Goal: Task Accomplishment & Management: Manage account settings

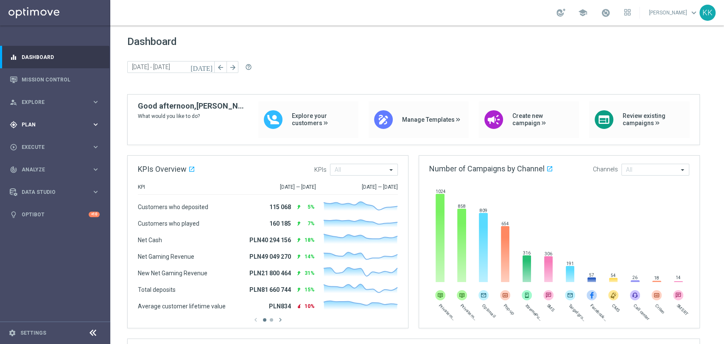
click at [46, 123] on span "Plan" at bounding box center [57, 124] width 70 height 5
click at [45, 140] on link "Target Groups" at bounding box center [55, 142] width 66 height 7
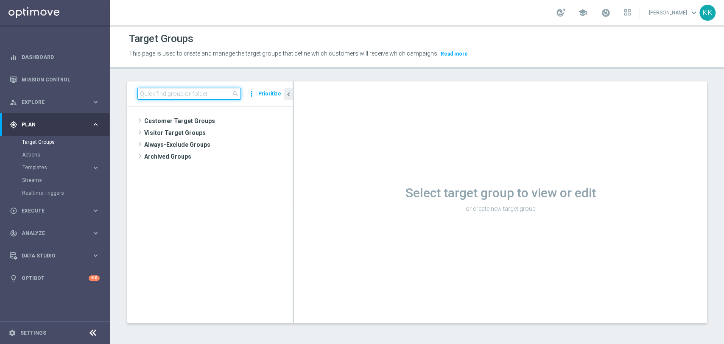
click at [217, 93] on input at bounding box center [188, 94] width 103 height 12
paste input "D_MIN-LOW_TARGET_CASHBACK_50% do 50 PLNX6_EPLW_190825_SMS2"
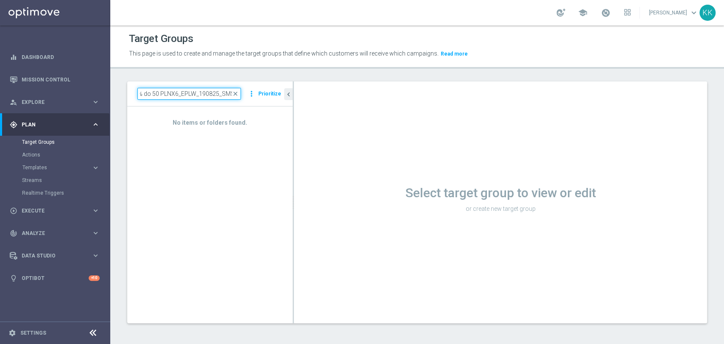
type input "D_MIN-LOW_TARGET_CASHBACK_50% do 50 PLNX6_EPLW_190825_SMS2"
click at [226, 92] on input "D_MIN-LOW_TARGET_CASHBACK_50% do 50 PLNX6_EPLW_190825_SMS2" at bounding box center [188, 94] width 103 height 12
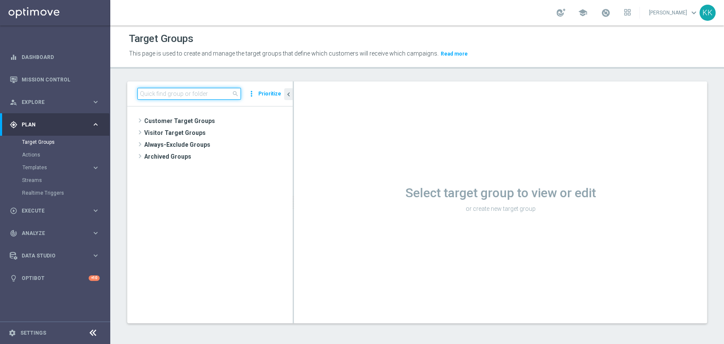
paste input "D_MIN-LOW_TARGET_CASHBACK_50% do 50 PLNX6_EPLW_190825_SMS"
type input "D_MIN-LOW_TARGET_CASHBACK_50% do 50 PLNX6_EPLW_190825_SMS"
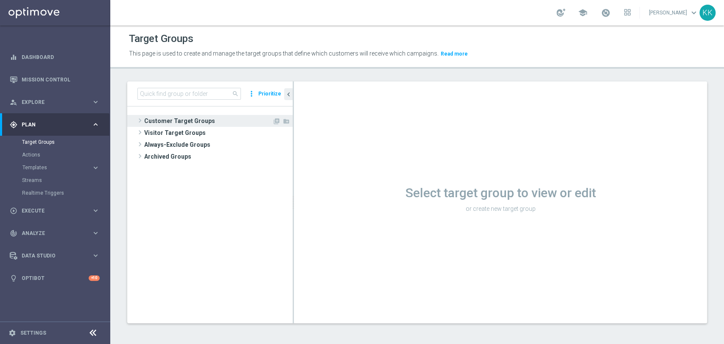
click at [217, 121] on span "Customer Target Groups" at bounding box center [208, 121] width 128 height 12
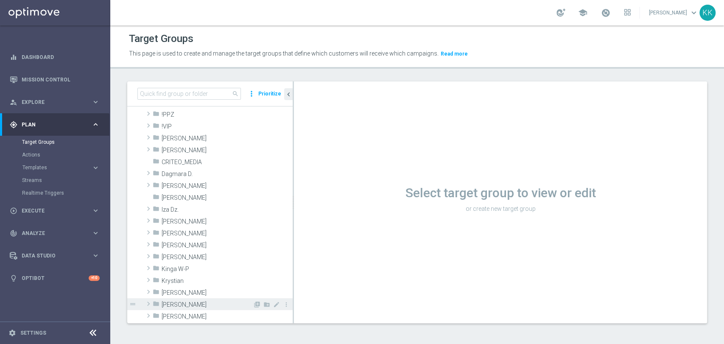
scroll to position [94, 0]
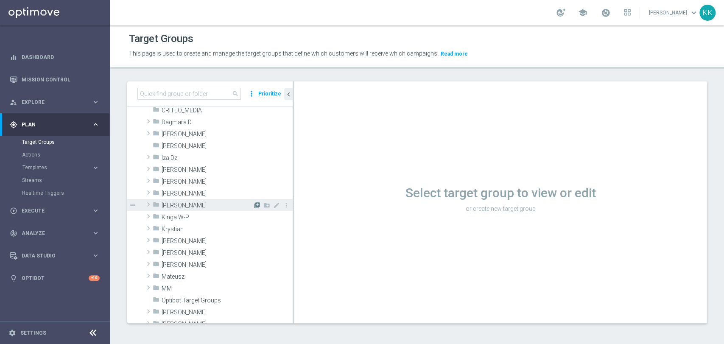
click at [253, 207] on icon "library_add" at bounding box center [256, 205] width 7 height 7
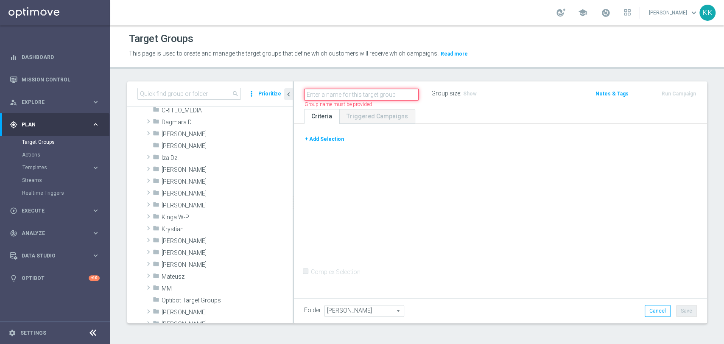
paste input "D_MIN-LOW_TARGET_CASHBACK_50% do 50 PLNX6_EPLW_190825_SMS"
type input "D_MIN-LOW_TARGET_CASHBACK_50% do 50 PLNX6_EPLW_190825_SMS"
click at [343, 140] on div "+ Add Selection" at bounding box center [500, 138] width 405 height 9
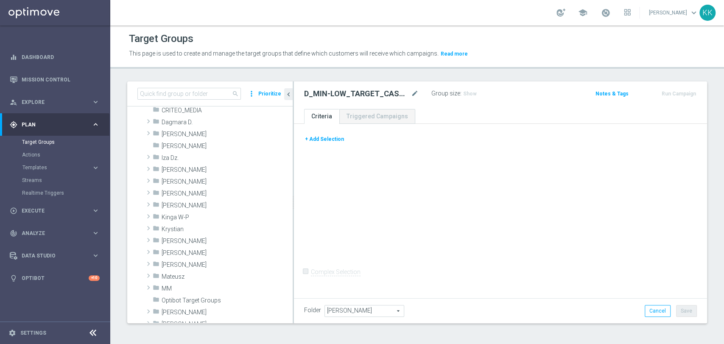
click at [342, 140] on div "+ Add Selection" at bounding box center [500, 138] width 405 height 9
click at [334, 141] on button "+ Add Selection" at bounding box center [324, 138] width 41 height 9
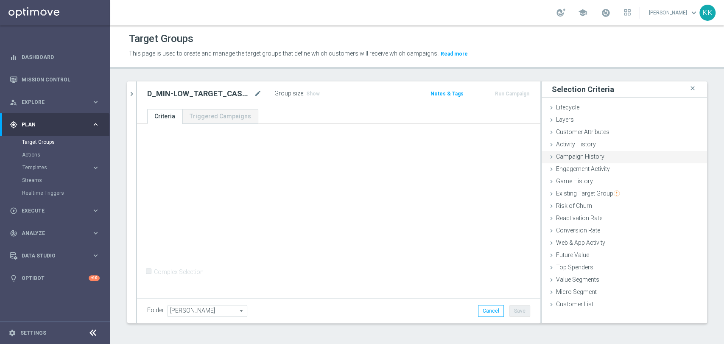
click at [581, 159] on span "Campaign History" at bounding box center [580, 156] width 48 height 7
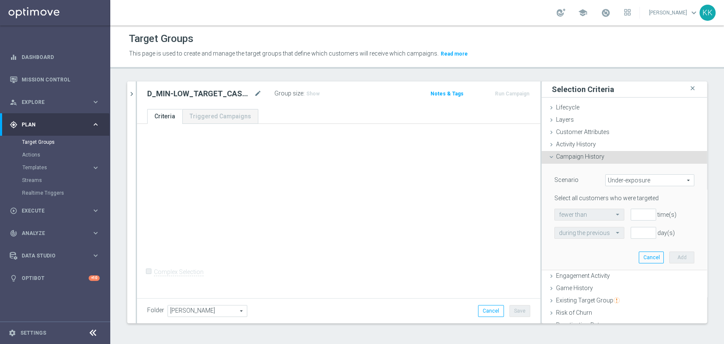
click at [610, 182] on span "Under-exposure" at bounding box center [649, 180] width 88 height 11
click at [619, 241] on label "Custom" at bounding box center [649, 236] width 88 height 11
type input "Custom"
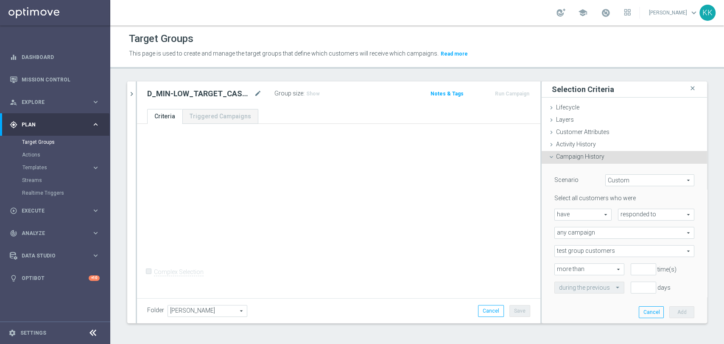
click at [634, 216] on span "responded to" at bounding box center [655, 214] width 75 height 11
click at [629, 232] on label "been targeted with" at bounding box center [655, 237] width 75 height 11
type input "been targeted with"
click at [629, 232] on span "any campaign" at bounding box center [623, 232] width 139 height 11
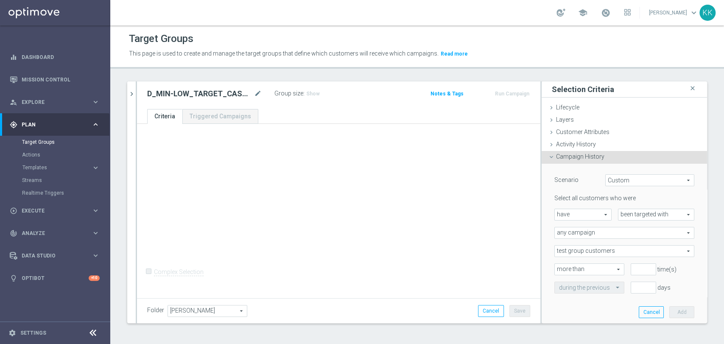
click at [624, 234] on span "any campaign" at bounding box center [623, 232] width 139 height 11
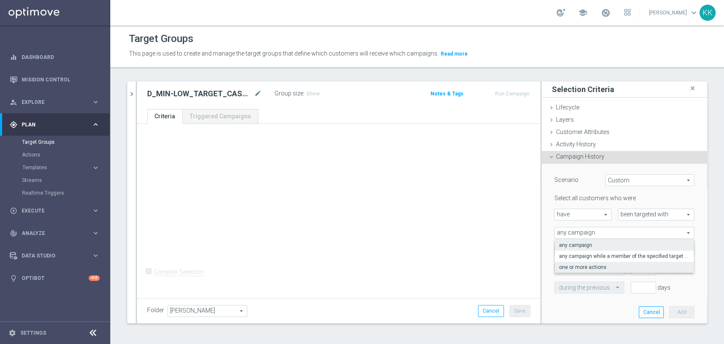
click at [620, 269] on span "one or more actions" at bounding box center [624, 267] width 131 height 7
type input "one or more actions"
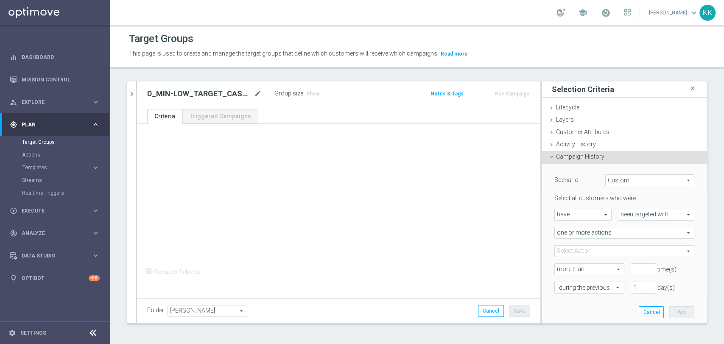
click at [601, 253] on span at bounding box center [623, 250] width 139 height 11
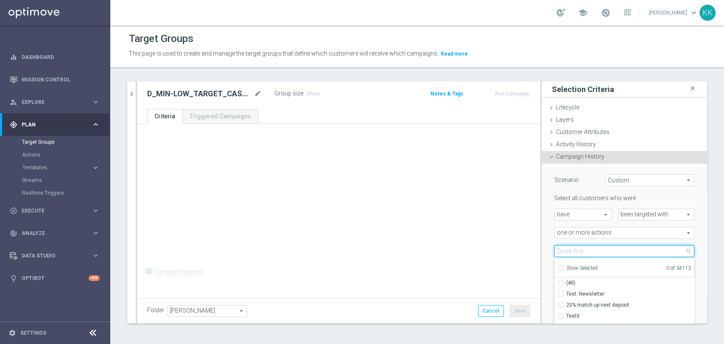
click at [601, 253] on input "search" at bounding box center [624, 251] width 140 height 12
paste input "D_MIN-LOW_TARGET_CASHBACK_50% do 50 PLNX6_EPLW_190825_SMS"
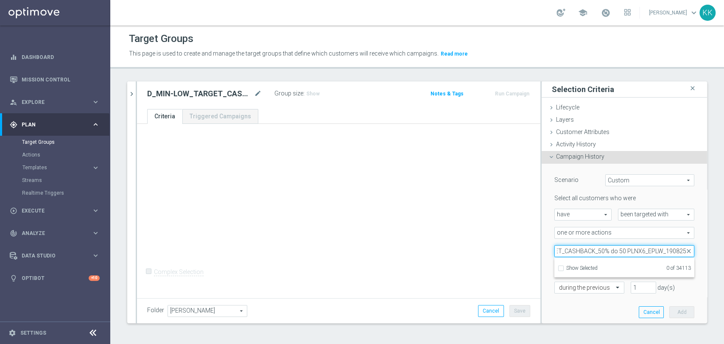
scroll to position [0, 55]
type input "D_MIN-LOW_TARGET_CASHBACK_50% do 50 PLNX6_EPLW_190825"
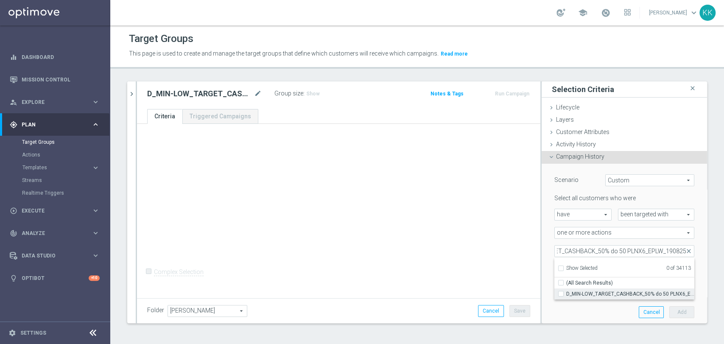
click at [591, 292] on span "D_MIN-LOW_TARGET_CASHBACK_50% do 50 PLNX6_EPLW_190825" at bounding box center [630, 293] width 128 height 7
click at [566, 292] on input "D_MIN-LOW_TARGET_CASHBACK_50% do 50 PLNX6_EPLW_190825" at bounding box center [563, 294] width 6 height 6
checkbox input "true"
type input "D_MIN-LOW_TARGET_CASHBACK_50% do 50 PLNX6_EPLW_190825"
checkbox input "true"
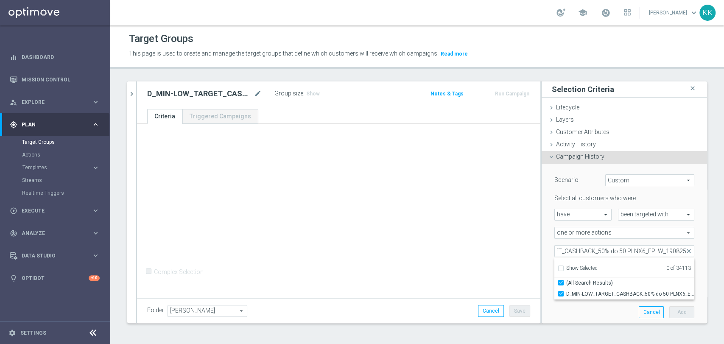
scroll to position [0, 0]
click at [490, 248] on div "+ Add Selection Complex Selection Invalid Expression" at bounding box center [338, 210] width 403 height 172
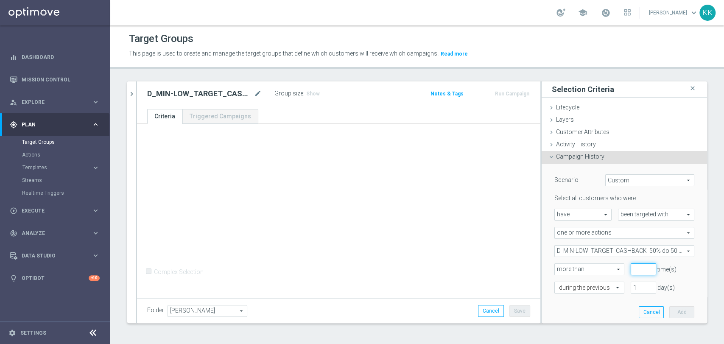
click at [630, 269] on input "number" at bounding box center [642, 269] width 25 height 12
type input "0"
click at [583, 285] on input "text" at bounding box center [581, 288] width 44 height 8
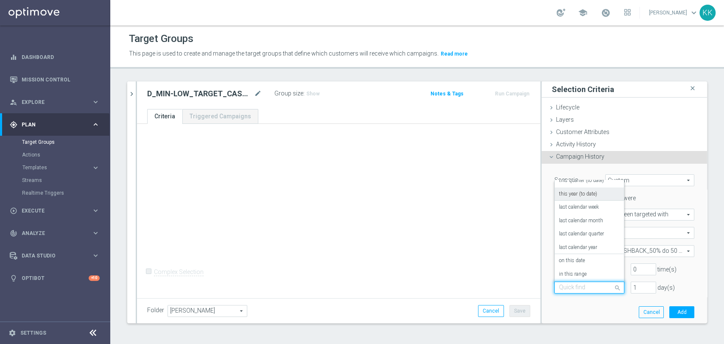
scroll to position [75, 0]
click at [576, 256] on label "in this range" at bounding box center [573, 259] width 28 height 7
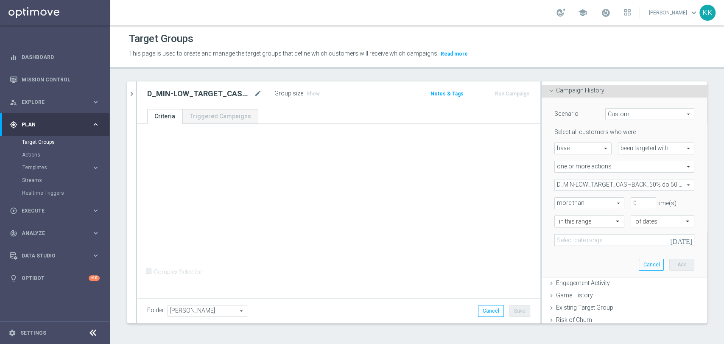
scroll to position [94, 0]
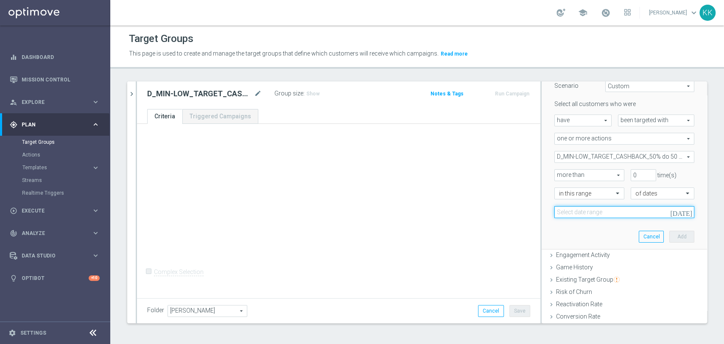
click at [571, 211] on input at bounding box center [624, 212] width 140 height 12
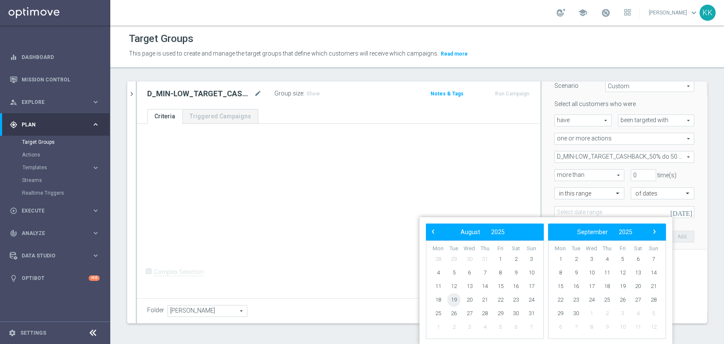
click at [457, 304] on span "19" at bounding box center [454, 300] width 14 height 14
click at [485, 302] on span "21" at bounding box center [485, 300] width 14 height 14
type input "[DATE] - [DATE]"
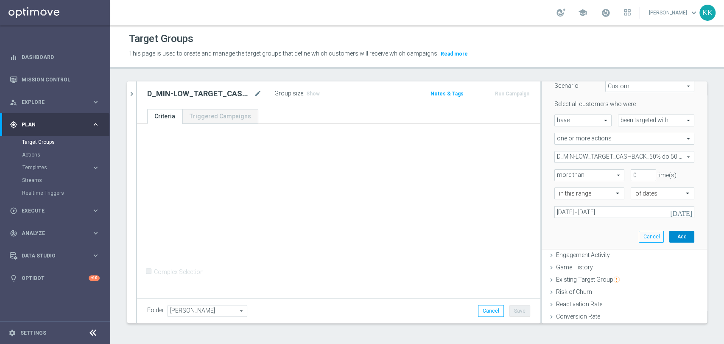
click at [669, 234] on button "Add" at bounding box center [681, 237] width 25 height 12
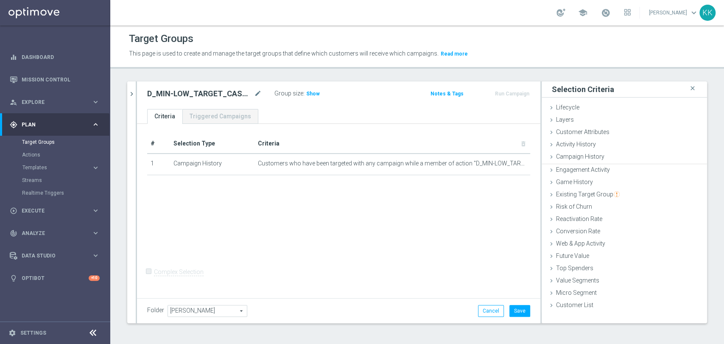
scroll to position [0, 0]
click at [614, 238] on div "Web & App Activity done" at bounding box center [623, 243] width 165 height 13
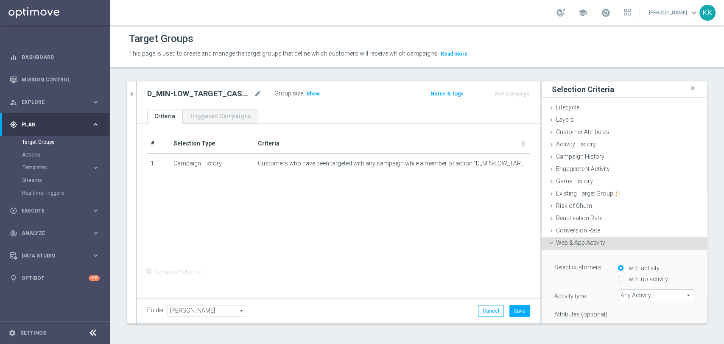
click at [638, 275] on label "with no activity" at bounding box center [647, 279] width 42 height 8
click at [623, 276] on input "with no activity" at bounding box center [621, 279] width 6 height 6
radio input "true"
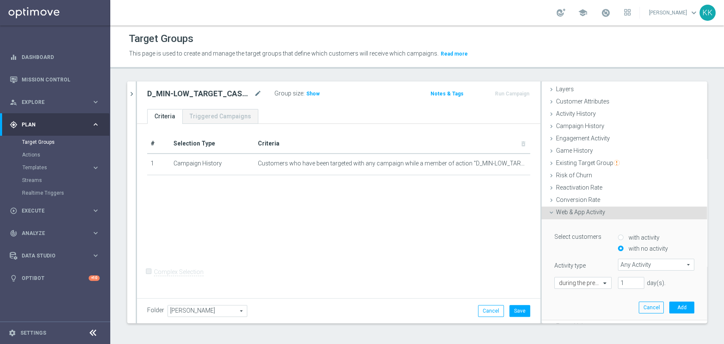
scroll to position [47, 0]
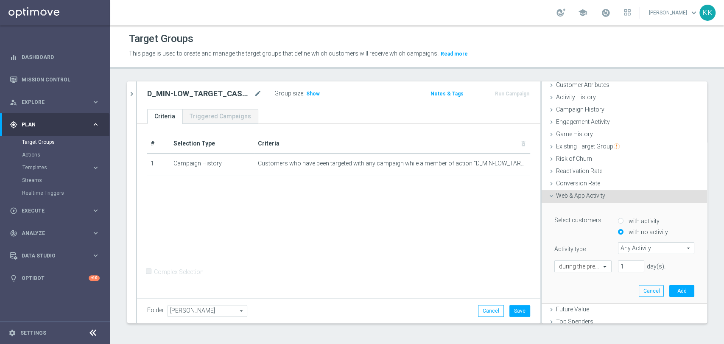
click at [636, 247] on span "Any Activity" at bounding box center [655, 247] width 75 height 11
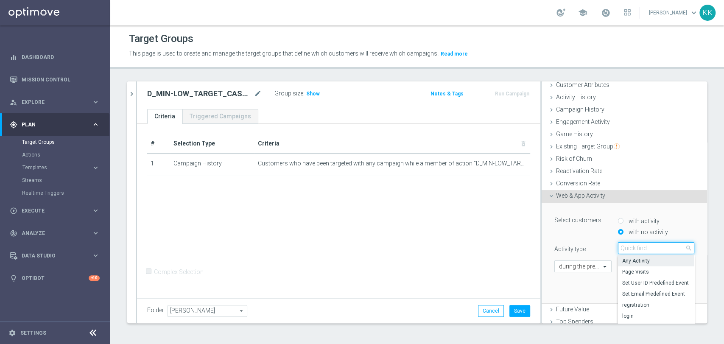
click at [636, 247] on input "search" at bounding box center [656, 248] width 76 height 12
type input "camp"
click at [635, 260] on span "campaign_opt_in" at bounding box center [656, 260] width 68 height 7
type input "campaign_opt_in"
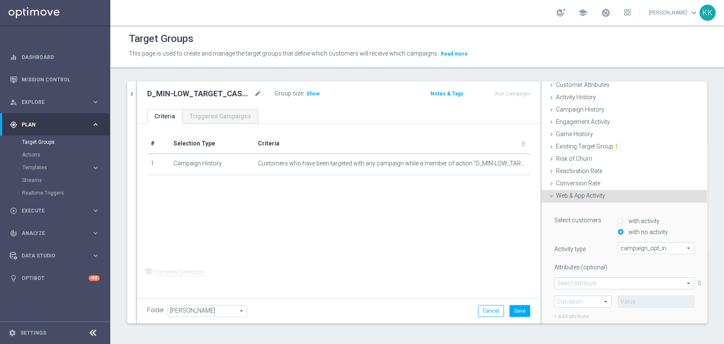
click at [605, 278] on span at bounding box center [623, 283] width 139 height 11
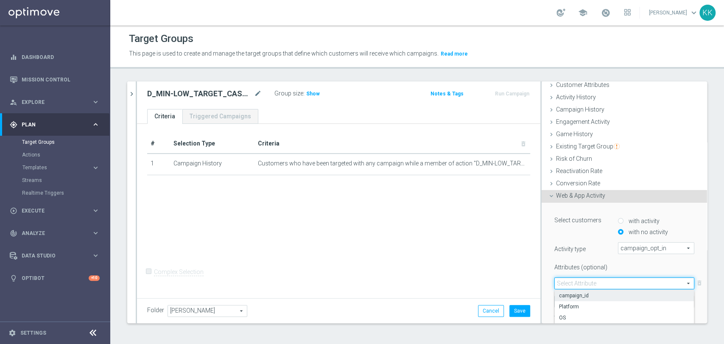
click at [604, 290] on label "campaign_id" at bounding box center [623, 295] width 139 height 11
type input "campaign_id"
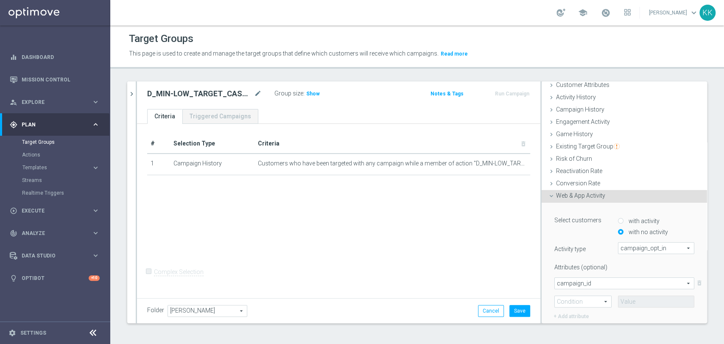
scroll to position [141, 0]
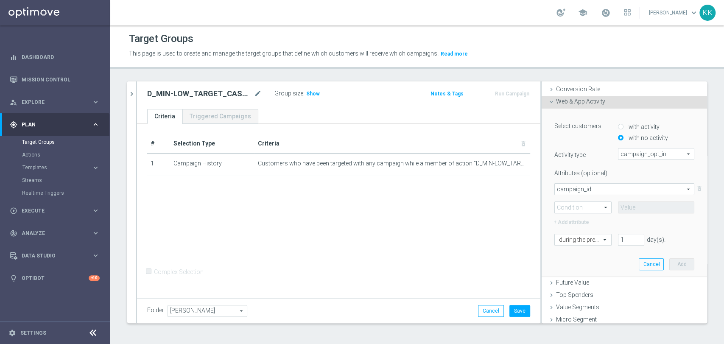
click at [589, 202] on span at bounding box center [582, 207] width 56 height 11
click at [592, 222] on label "=" at bounding box center [582, 219] width 56 height 11
type input "="
click at [654, 205] on input at bounding box center [656, 207] width 76 height 12
paste input "169296"
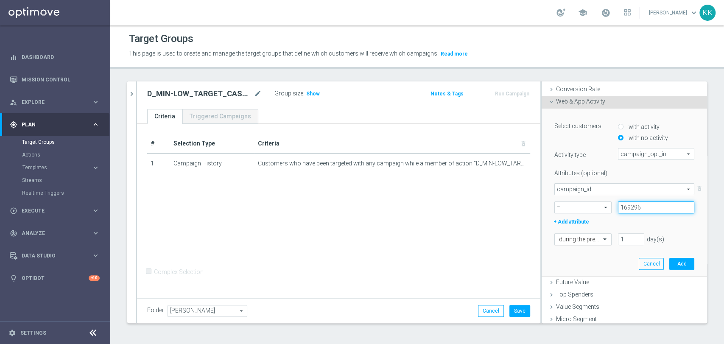
type input "169296"
click at [573, 241] on input "text" at bounding box center [574, 240] width 31 height 8
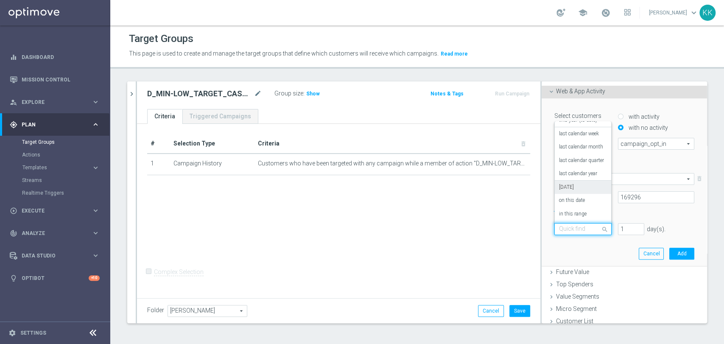
scroll to position [156, 0]
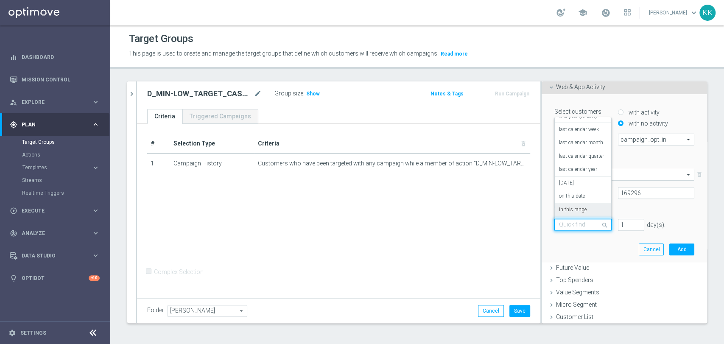
click at [576, 203] on div "in this range" at bounding box center [583, 210] width 48 height 14
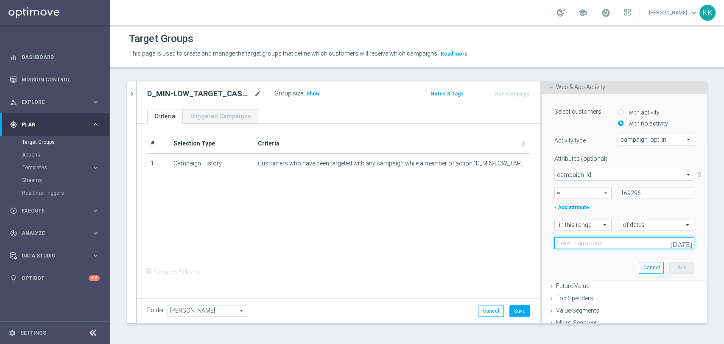
click at [599, 246] on input at bounding box center [624, 243] width 140 height 12
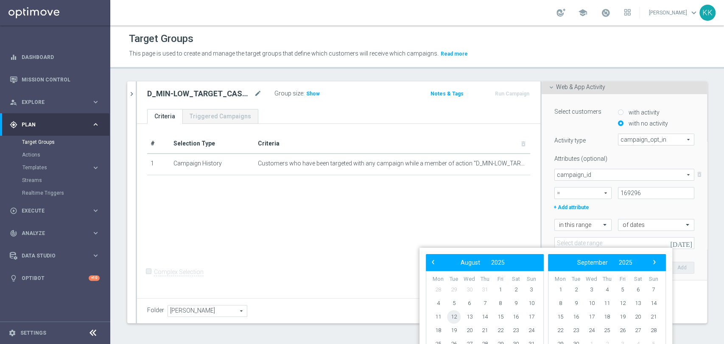
click at [458, 314] on span "12" at bounding box center [454, 317] width 14 height 14
click at [482, 317] on span "14" at bounding box center [485, 317] width 14 height 14
type input "[DATE] - [DATE]"
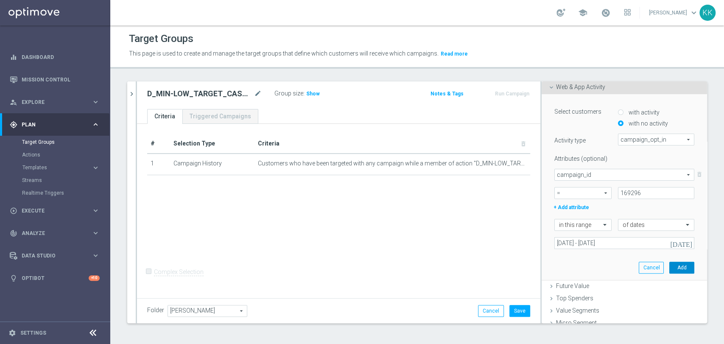
click at [669, 267] on button "Add" at bounding box center [681, 268] width 25 height 12
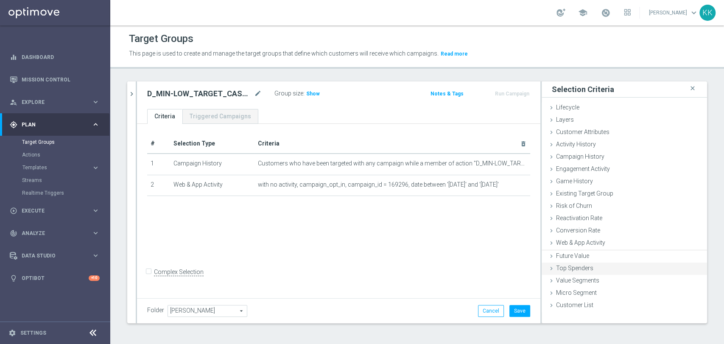
scroll to position [0, 0]
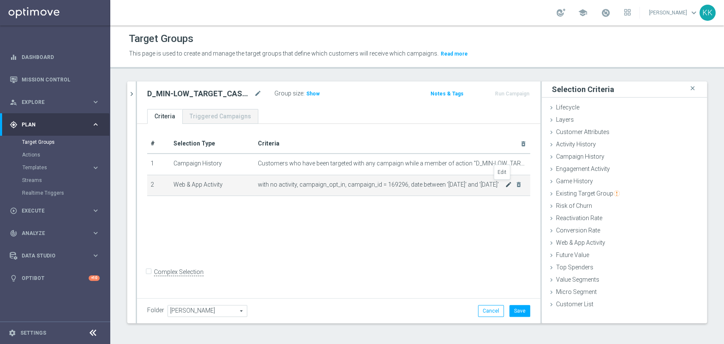
click at [505, 184] on icon "mode_edit" at bounding box center [508, 184] width 7 height 7
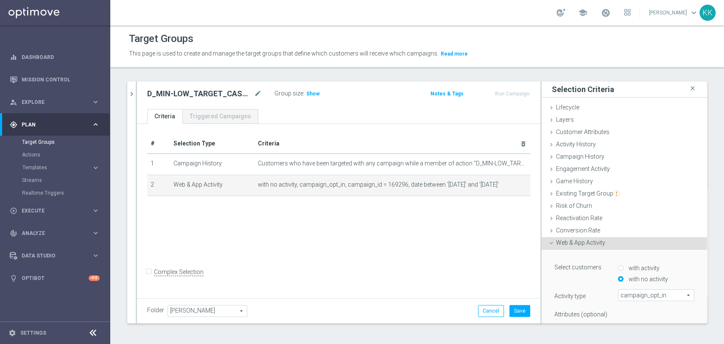
scroll to position [141, 0]
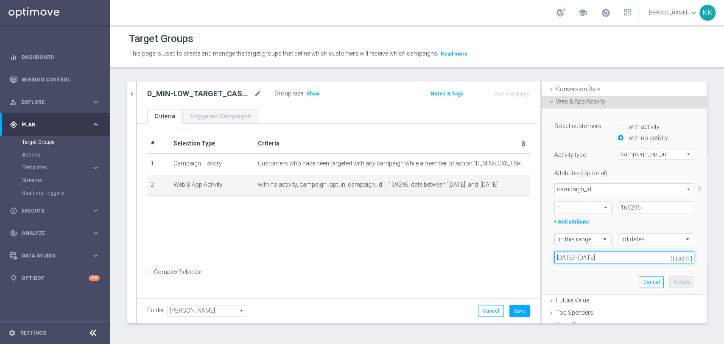
click at [588, 260] on input "[DATE] - [DATE]" at bounding box center [624, 257] width 140 height 12
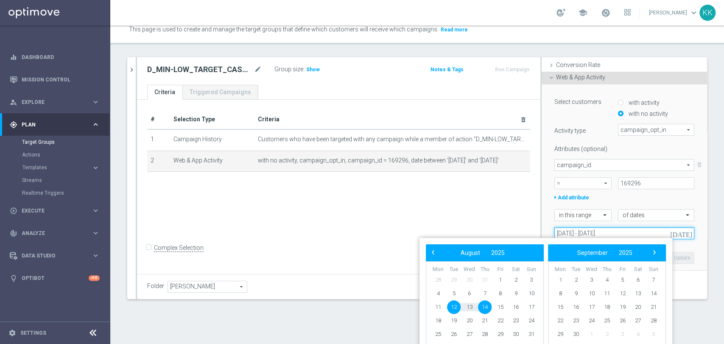
scroll to position [19, 0]
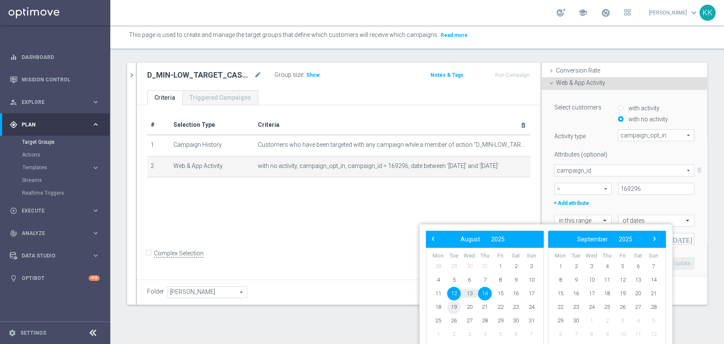
click at [455, 309] on span "19" at bounding box center [454, 307] width 14 height 14
click at [483, 309] on span "21" at bounding box center [485, 307] width 14 height 14
type input "[DATE] - [DATE]"
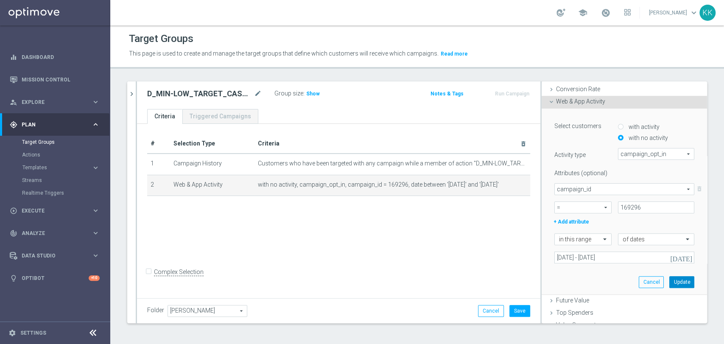
click at [671, 279] on button "Update" at bounding box center [681, 282] width 25 height 12
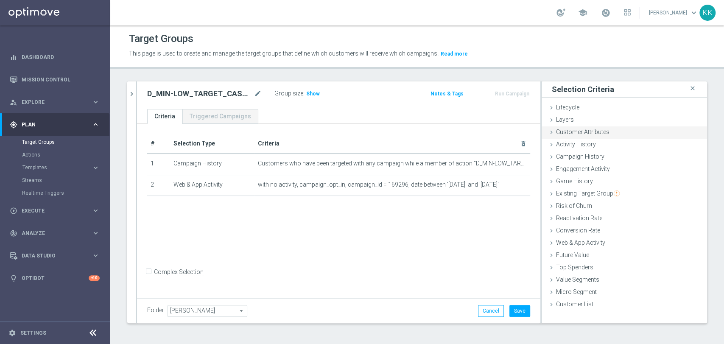
click at [605, 130] on div "Customer Attributes done" at bounding box center [623, 132] width 165 height 13
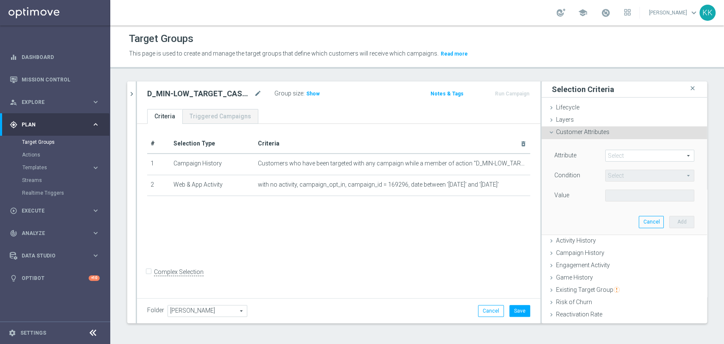
click at [624, 155] on span at bounding box center [649, 155] width 88 height 11
click at [0, 0] on input "search" at bounding box center [0, 0] width 0 height 0
type input "incomple"
click at [624, 163] on label "Incomplete" at bounding box center [649, 168] width 89 height 11
type input "Incomplete"
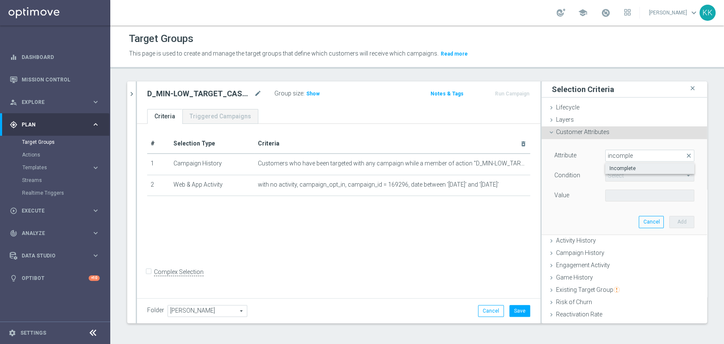
type input "Equals"
click at [621, 194] on span at bounding box center [649, 195] width 88 height 11
click at [620, 212] on label "False" at bounding box center [649, 208] width 89 height 11
type input "False"
click at [669, 220] on button "Add" at bounding box center [681, 222] width 25 height 12
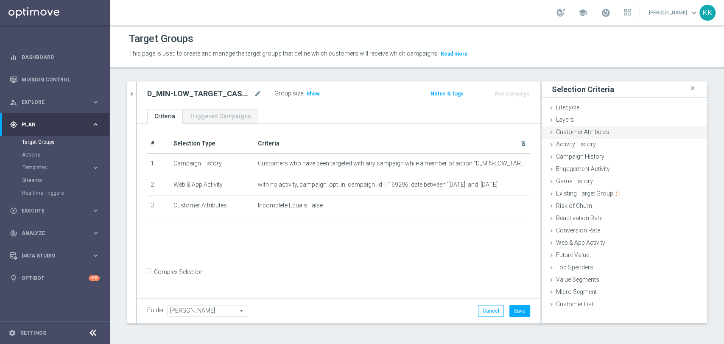
click at [608, 131] on div "Customer Attributes done selection saved" at bounding box center [623, 132] width 165 height 13
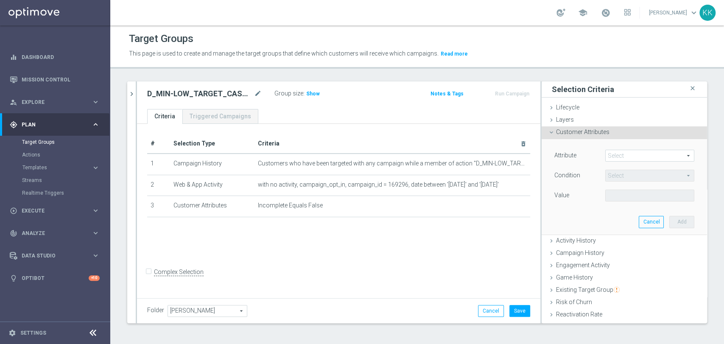
click at [617, 156] on span at bounding box center [649, 155] width 88 height 11
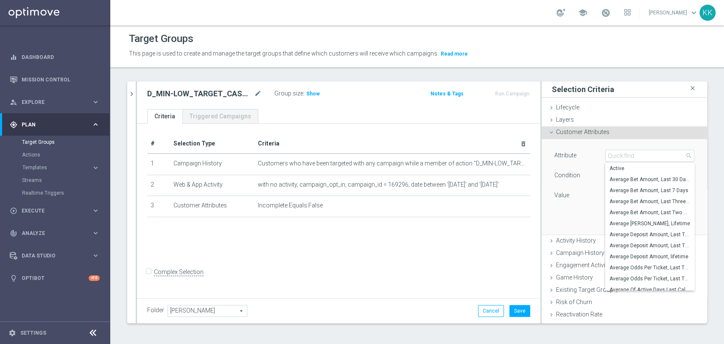
click at [617, 156] on input "search" at bounding box center [649, 156] width 89 height 12
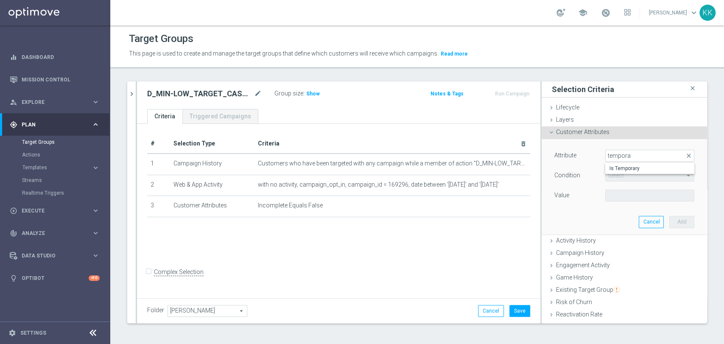
type input "temporar"
click at [620, 165] on span "Is Temporary" at bounding box center [649, 168] width 81 height 7
type input "Is Temporary"
type input "Equals"
click at [621, 201] on div "Value Select arrow_drop_down search" at bounding box center [624, 196] width 153 height 14
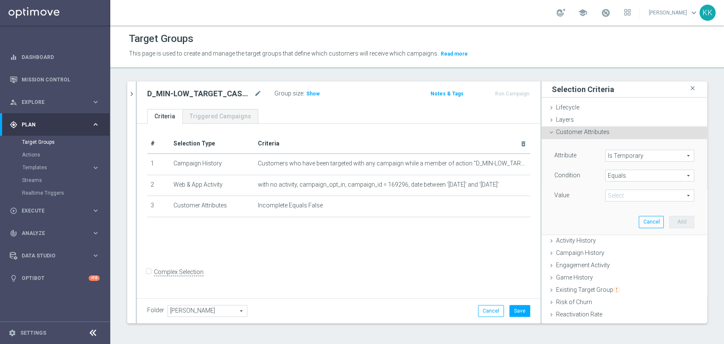
click at [621, 198] on span at bounding box center [649, 195] width 88 height 11
click at [619, 208] on span "False" at bounding box center [649, 208] width 81 height 7
type input "False"
click at [669, 222] on button "Add" at bounding box center [681, 222] width 25 height 12
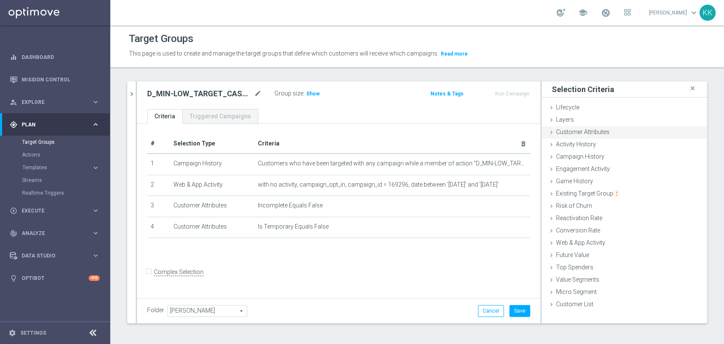
click at [615, 126] on div "Customer Attributes done selection saved" at bounding box center [623, 132] width 165 height 13
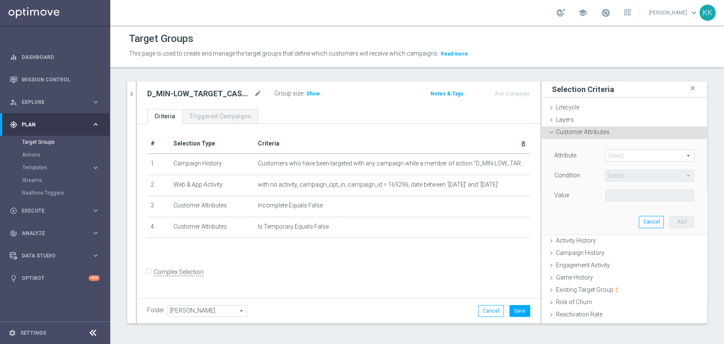
click at [621, 150] on span at bounding box center [649, 155] width 88 height 11
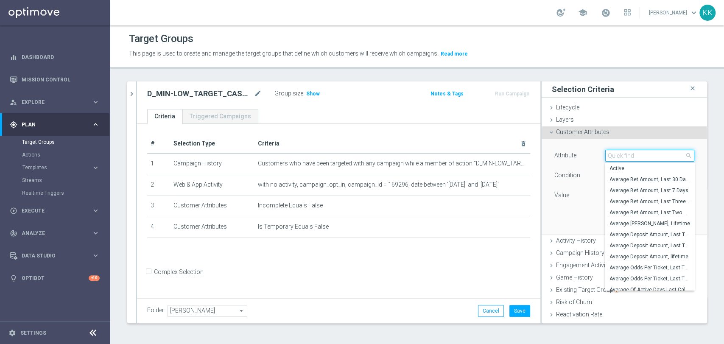
click at [625, 155] on input "search" at bounding box center [649, 156] width 89 height 12
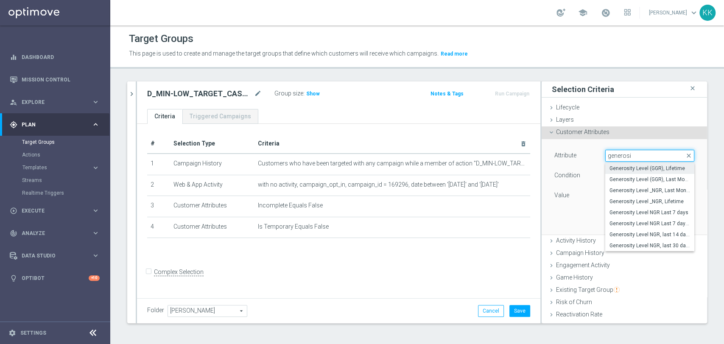
type input "generosi"
click at [652, 168] on span "Generosity Level (GGR), Lifetime" at bounding box center [649, 168] width 81 height 7
type input "Generosity Level (GGR), Lifetime"
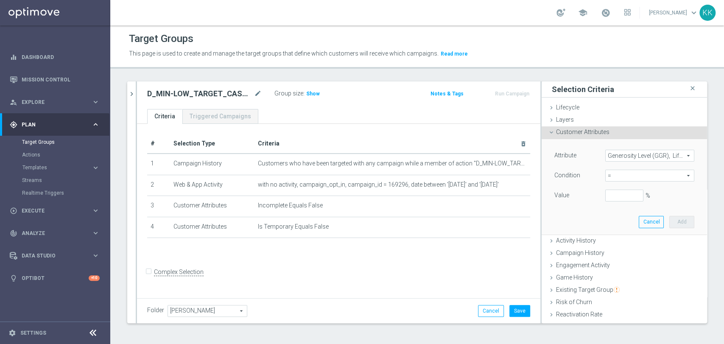
click at [618, 177] on span "=" at bounding box center [649, 175] width 88 height 11
click at [640, 255] on span "between" at bounding box center [649, 254] width 81 height 7
type input "between"
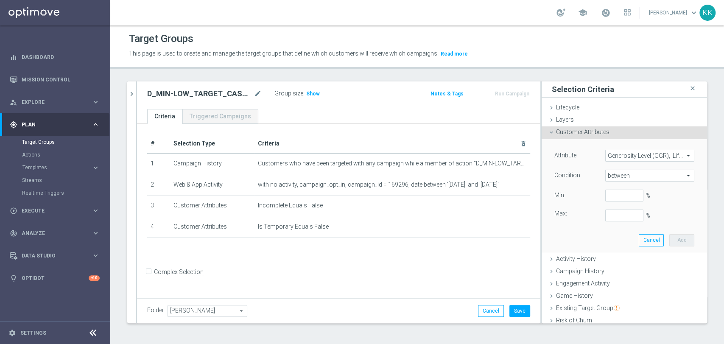
click at [619, 187] on div "Attribute Generosity Level (GGR), Lifetime Generosity Level (GGR), Lifetime arr…" at bounding box center [624, 186] width 140 height 72
click at [617, 192] on input "%" at bounding box center [624, 195] width 38 height 12
type input "0"
click at [617, 214] on input "%" at bounding box center [624, 215] width 38 height 12
click at [669, 236] on button "Add" at bounding box center [681, 240] width 25 height 12
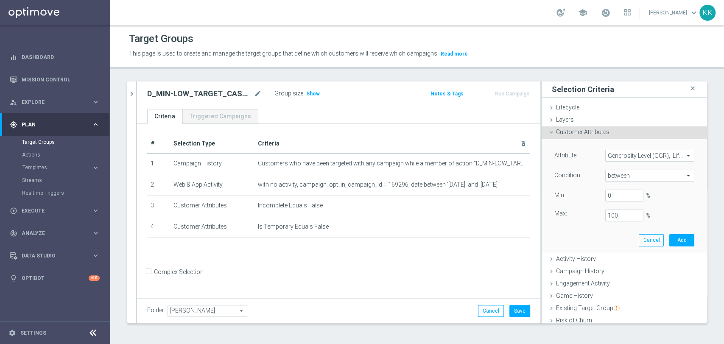
type input "1"
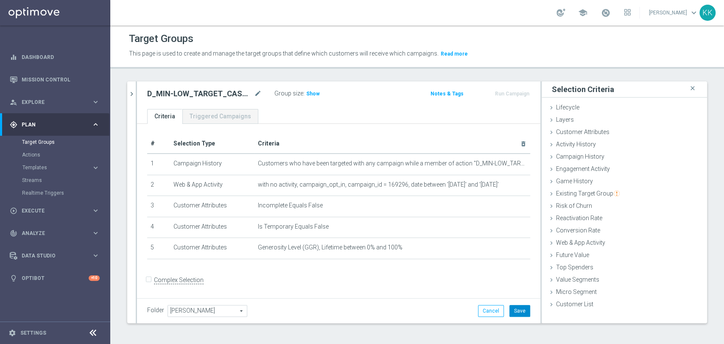
click at [509, 305] on button "Save" at bounding box center [519, 311] width 21 height 12
click at [316, 94] on span "Show" at bounding box center [313, 94] width 14 height 6
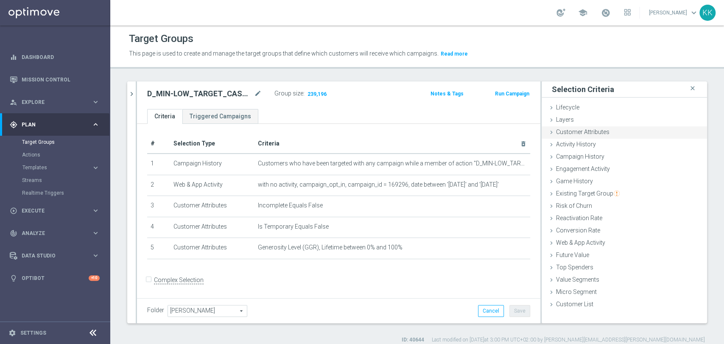
click at [570, 131] on span "Customer Attributes" at bounding box center [582, 131] width 53 height 7
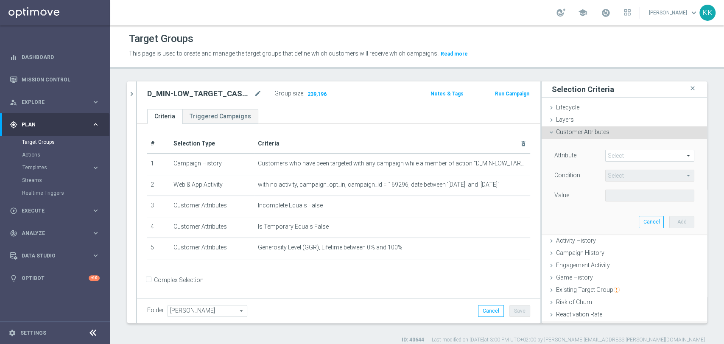
drag, startPoint x: 583, startPoint y: 281, endPoint x: 587, endPoint y: 268, distance: 13.8
click at [582, 281] on div "Game History done" at bounding box center [623, 278] width 165 height 13
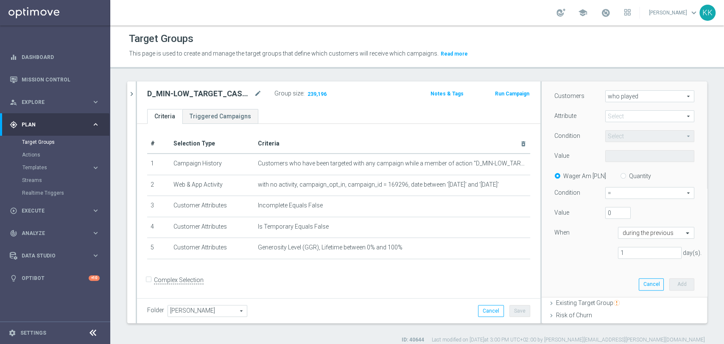
scroll to position [94, 0]
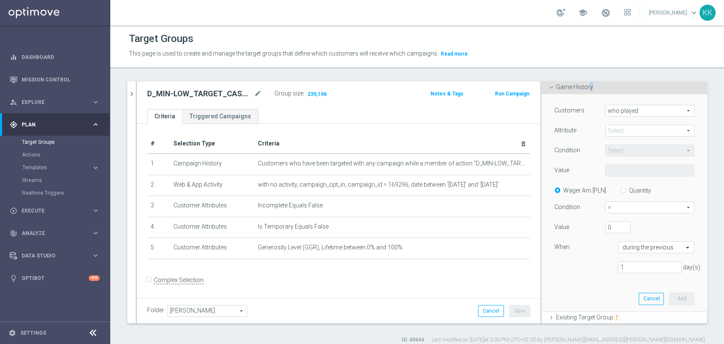
click at [622, 123] on div "Customers who played who played arrow_drop_down search Attribute Select arrow_d…" at bounding box center [624, 192] width 140 height 175
click at [624, 127] on span at bounding box center [649, 130] width 88 height 11
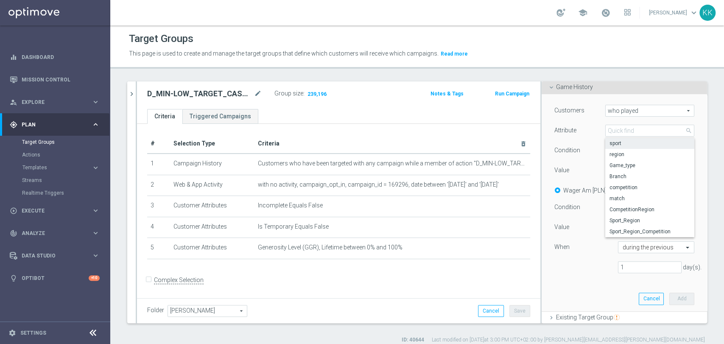
click at [623, 139] on label "sport" at bounding box center [649, 143] width 89 height 11
type input "sport"
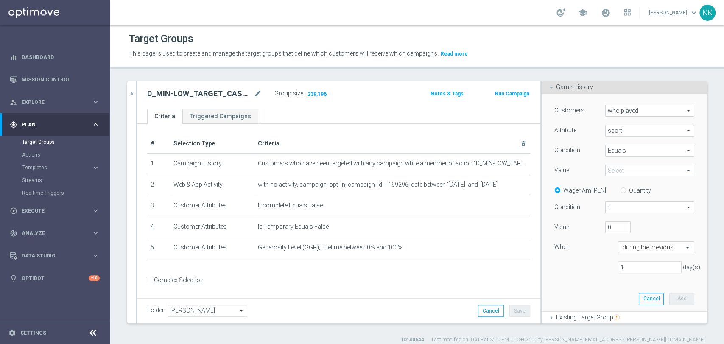
click at [625, 150] on span "Equals" at bounding box center [649, 150] width 88 height 11
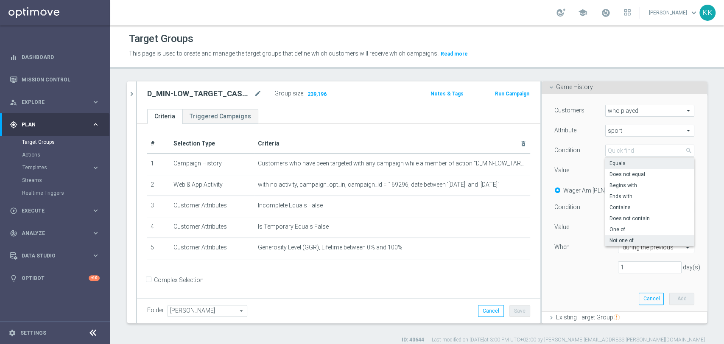
click at [627, 239] on span "Not one of" at bounding box center [649, 240] width 81 height 7
click at [627, 239] on div "Customers who played who played arrow_drop_down search Attribute sport sport ar…" at bounding box center [624, 192] width 140 height 175
click at [617, 151] on span "Not one of" at bounding box center [649, 150] width 88 height 11
click at [622, 230] on span "One of" at bounding box center [649, 229] width 81 height 7
type input "One of"
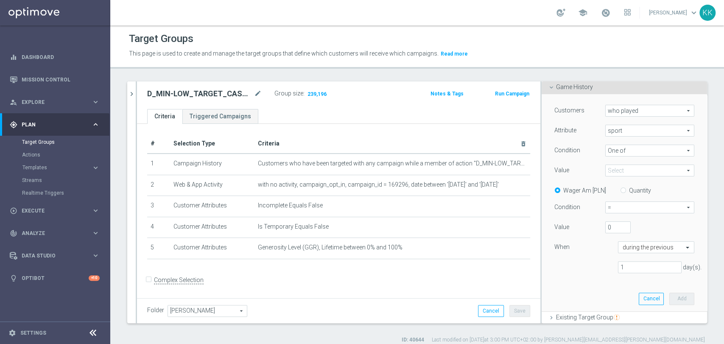
click at [621, 173] on span at bounding box center [649, 170] width 88 height 11
click at [0, 0] on input "search" at bounding box center [0, 0] width 0 height 0
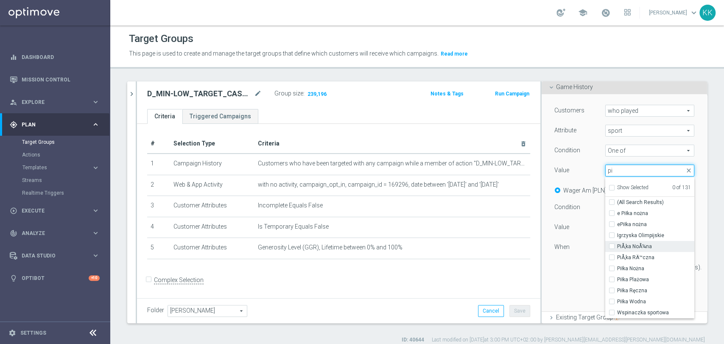
type input "pi"
click at [611, 248] on input "PiÅ‚ka NoÅ¼na" at bounding box center [614, 247] width 6 height 6
checkbox input "true"
type input "PiÅ‚ka NoÅ¼na"
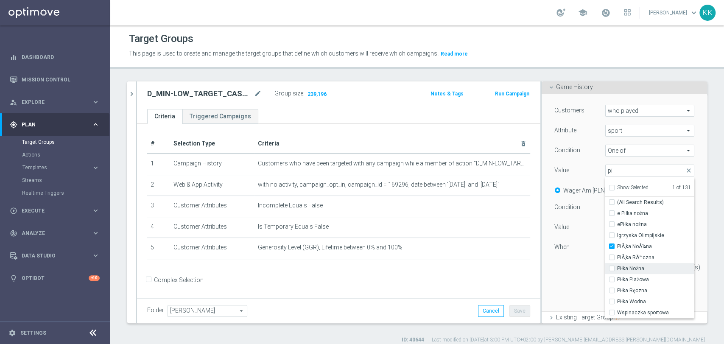
click at [605, 272] on div "Piłka Nożna" at bounding box center [649, 268] width 89 height 11
click at [611, 267] on input "Piłka Nożna" at bounding box center [614, 269] width 6 height 6
checkbox input "true"
type input "Selected 2 of 131"
click at [558, 294] on div "Customers who played who played arrow_drop_down search Attribute sport sport ar…" at bounding box center [624, 202] width 153 height 217
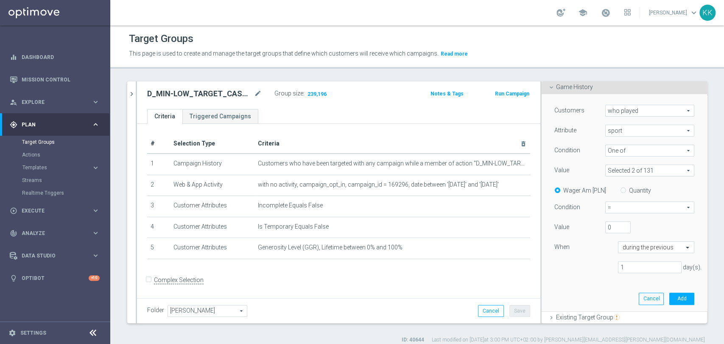
click at [629, 187] on label "Quantity" at bounding box center [640, 191] width 22 height 8
click at [624, 187] on input "Quantity" at bounding box center [625, 189] width 6 height 6
radio input "true"
click at [624, 205] on span "=" at bounding box center [649, 207] width 88 height 11
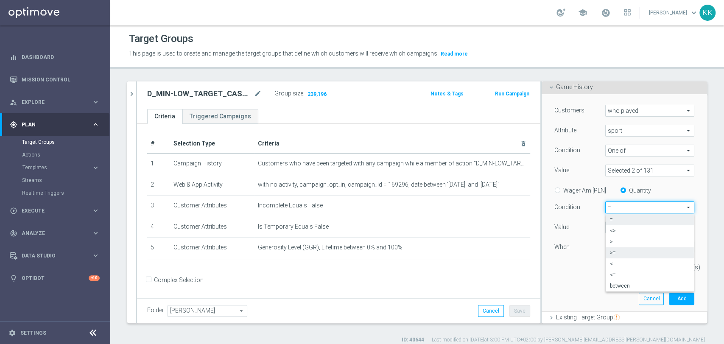
click at [633, 254] on span ">=" at bounding box center [650, 252] width 80 height 7
type input ">="
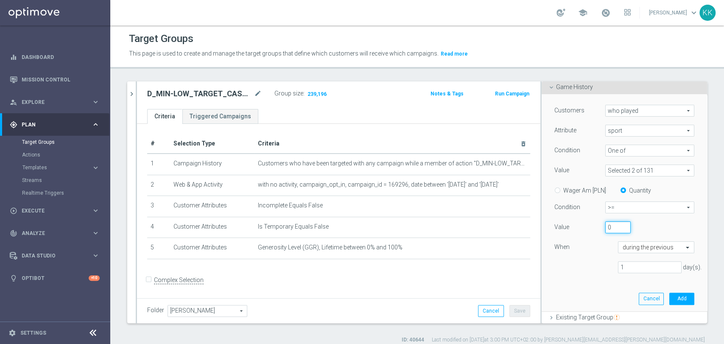
drag, startPoint x: 603, startPoint y: 228, endPoint x: 590, endPoint y: 228, distance: 12.3
click at [599, 228] on div "0" at bounding box center [618, 227] width 38 height 12
type input "5"
click at [644, 268] on input "1" at bounding box center [650, 267] width 64 height 12
click at [605, 223] on input "5" at bounding box center [617, 227] width 25 height 12
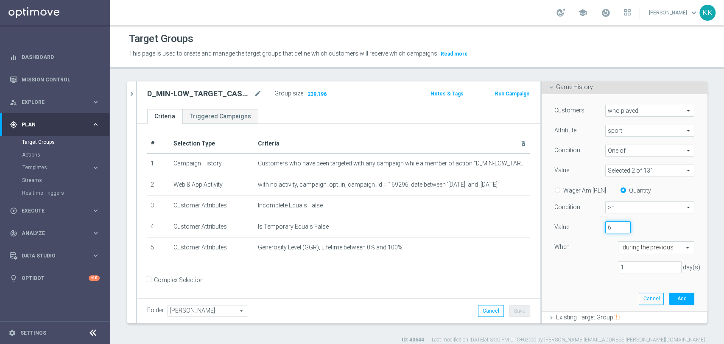
type input "6"
click at [636, 270] on input "1" at bounding box center [650, 267] width 64 height 12
type input "730"
click at [669, 298] on button "Add" at bounding box center [681, 298] width 25 height 12
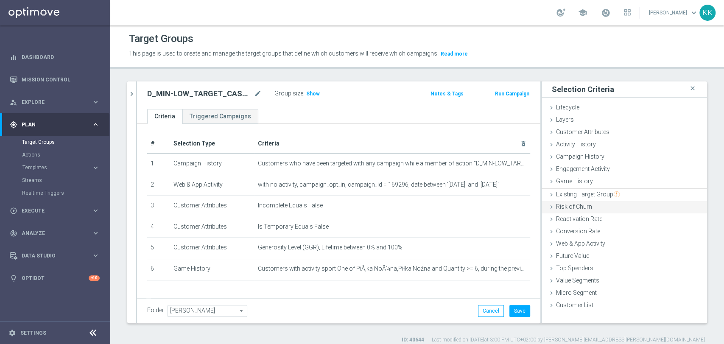
scroll to position [0, 0]
click at [520, 309] on button "Save" at bounding box center [519, 311] width 21 height 12
click at [600, 135] on div "Customer Attributes done selection saved" at bounding box center [623, 132] width 165 height 13
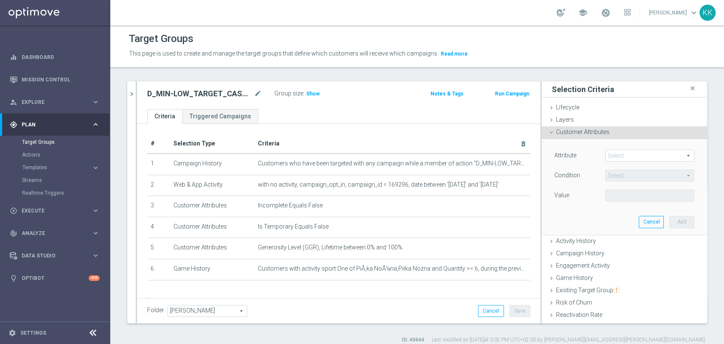
click at [612, 157] on span at bounding box center [649, 155] width 88 height 11
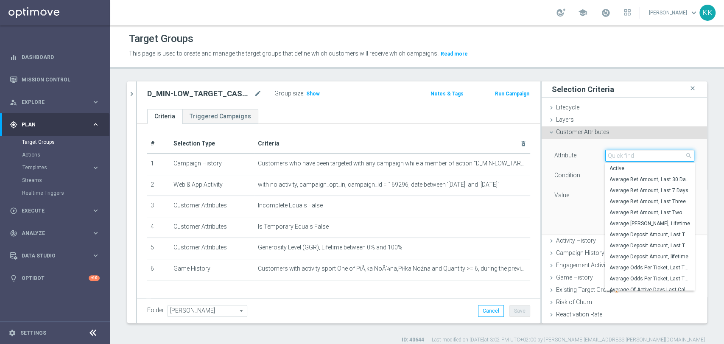
click at [612, 157] on input "search" at bounding box center [649, 156] width 89 height 12
type input "mark"
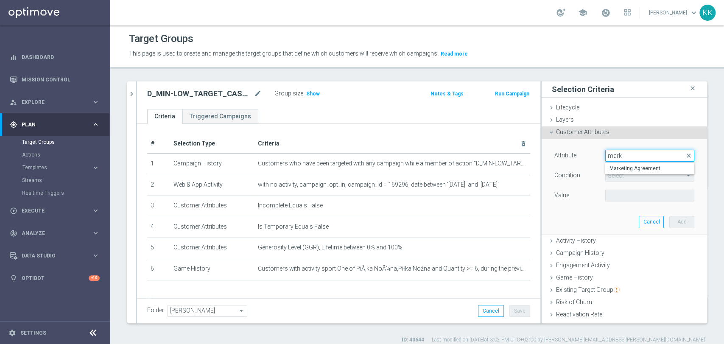
click at [617, 160] on input "mark" at bounding box center [649, 156] width 89 height 12
click at [619, 165] on span "Marketing Agreement" at bounding box center [649, 168] width 81 height 7
type input "Marketing Agreement"
type input "Equals"
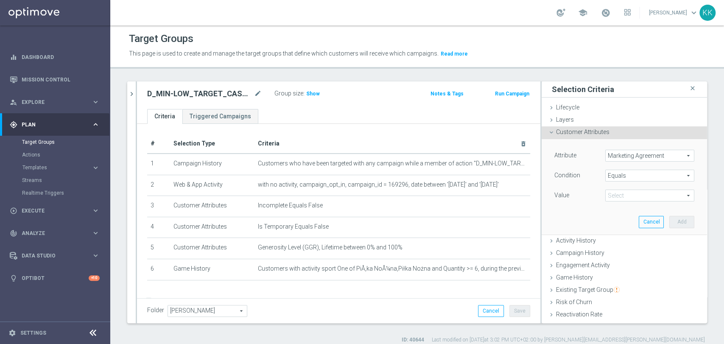
click at [615, 177] on span "Equals" at bounding box center [649, 175] width 88 height 11
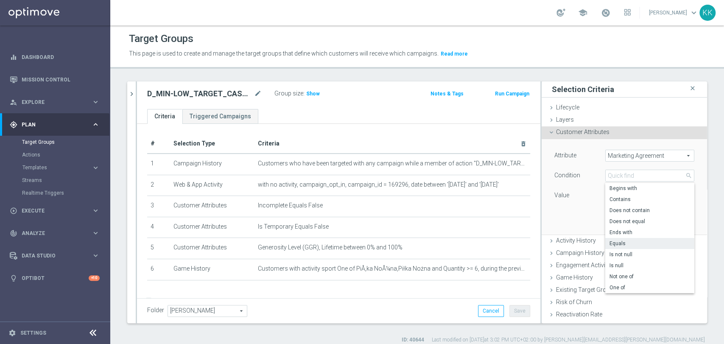
click at [591, 209] on div "Attribute Marketing Agreement Marketing Agreement arrow_drop_down search Condit…" at bounding box center [624, 186] width 153 height 95
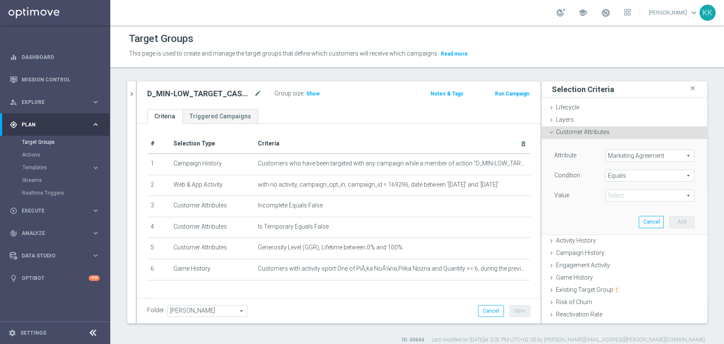
click at [608, 188] on div "Attribute Marketing Agreement Marketing Agreement arrow_drop_down search Condit…" at bounding box center [624, 176] width 140 height 53
click at [608, 190] on span at bounding box center [649, 195] width 88 height 11
click at [607, 226] on label "True" at bounding box center [649, 230] width 89 height 11
type input "True"
click at [669, 218] on button "Add" at bounding box center [681, 222] width 25 height 12
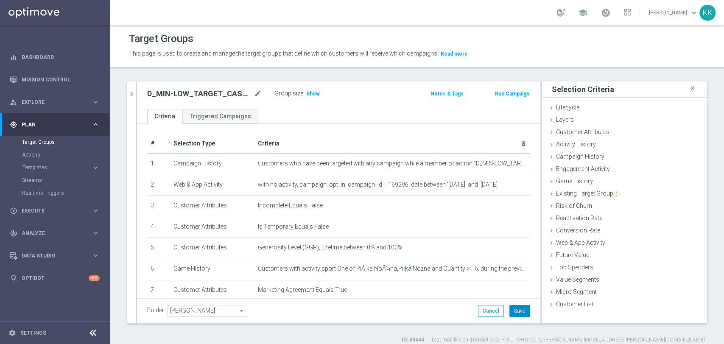
click at [509, 310] on button "Save" at bounding box center [519, 311] width 21 height 12
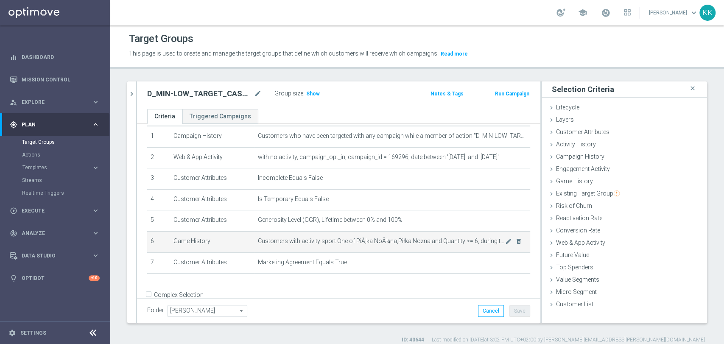
scroll to position [43, 0]
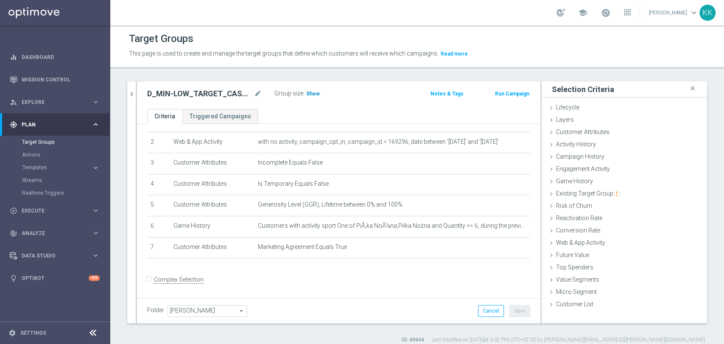
click at [315, 96] on span "Show" at bounding box center [313, 94] width 14 height 6
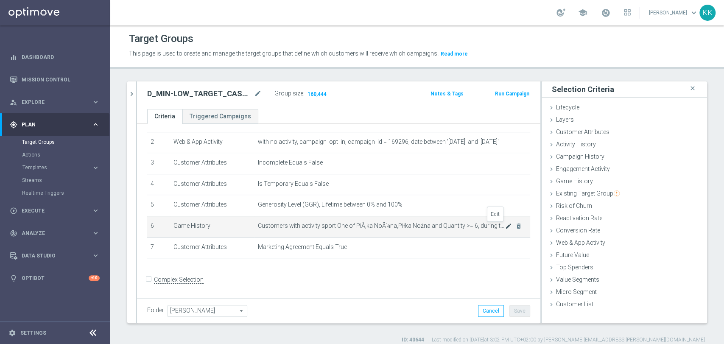
click at [505, 229] on icon "mode_edit" at bounding box center [508, 226] width 7 height 7
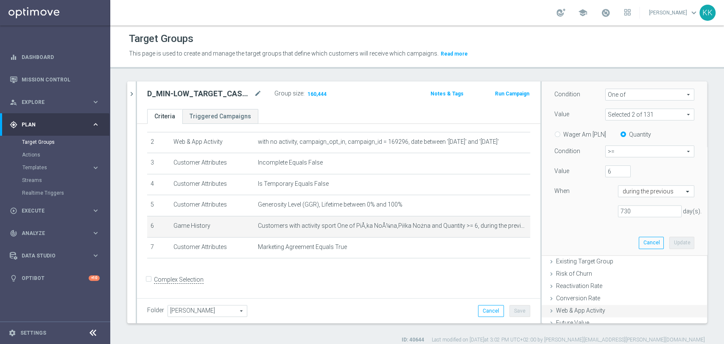
scroll to position [188, 0]
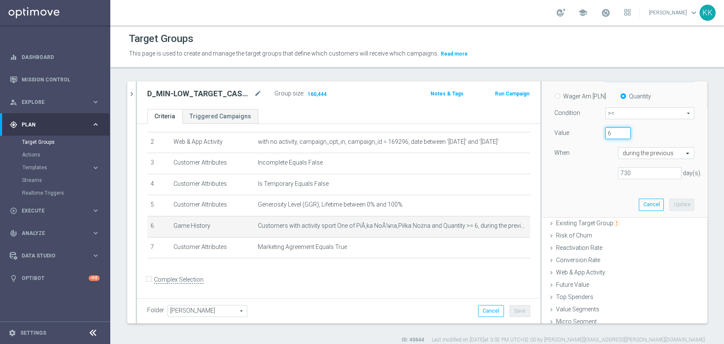
drag, startPoint x: 602, startPoint y: 134, endPoint x: 588, endPoint y: 134, distance: 14.0
click at [588, 134] on div "Value 6" at bounding box center [624, 134] width 153 height 14
type input "12"
click at [671, 203] on button "Update" at bounding box center [681, 204] width 25 height 12
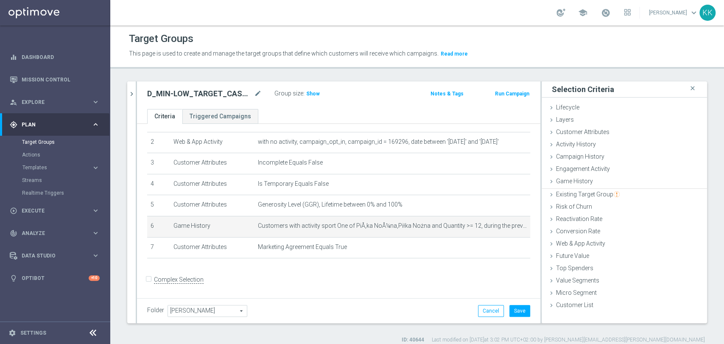
scroll to position [0, 0]
click at [516, 305] on button "Save" at bounding box center [519, 311] width 21 height 12
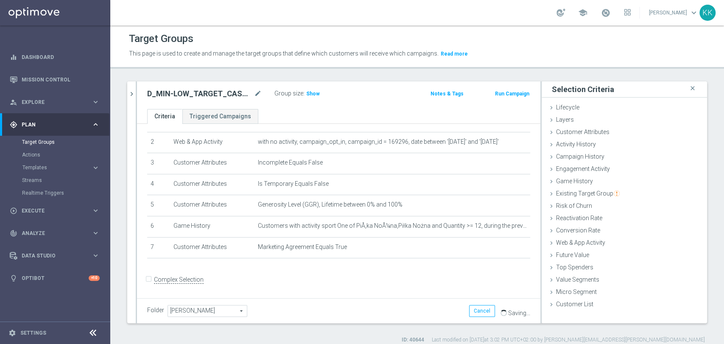
click at [312, 99] on div "Group size : Show" at bounding box center [316, 94] width 85 height 12
click at [315, 92] on span "Show" at bounding box center [313, 94] width 14 height 6
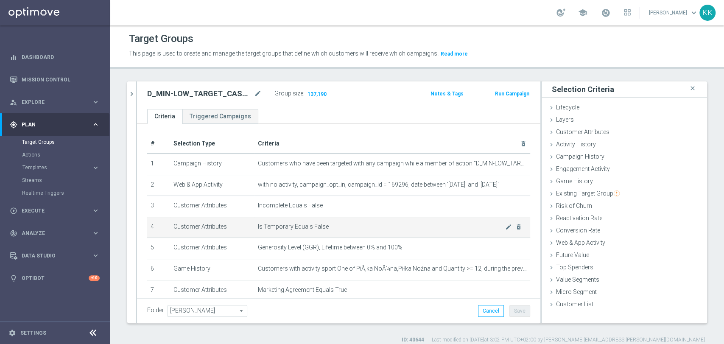
scroll to position [43, 0]
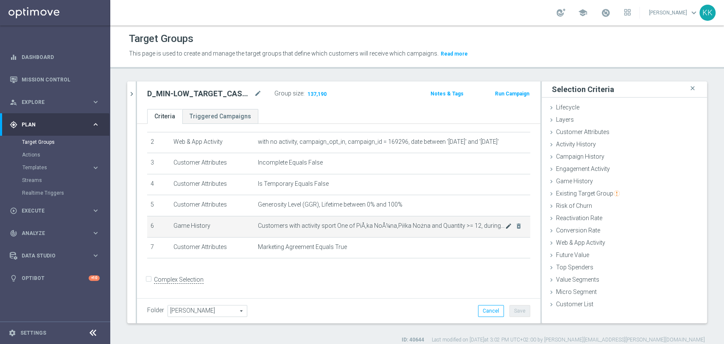
click at [505, 226] on icon "mode_edit" at bounding box center [508, 226] width 7 height 7
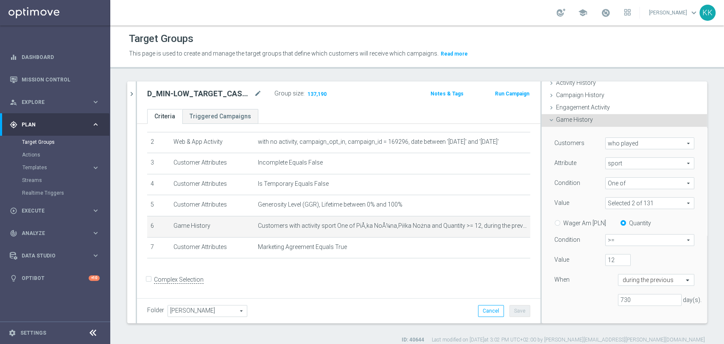
scroll to position [141, 0]
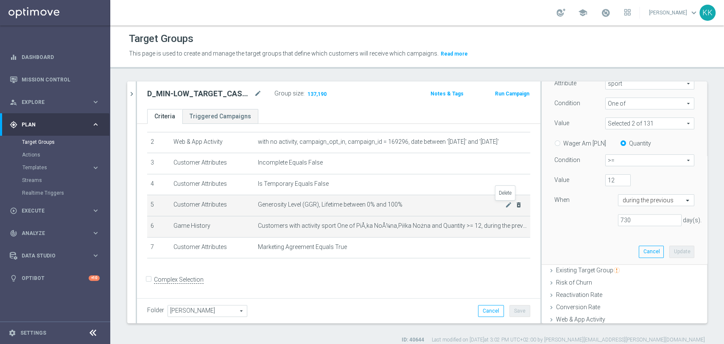
click at [515, 207] on icon "delete_forever" at bounding box center [518, 204] width 7 height 7
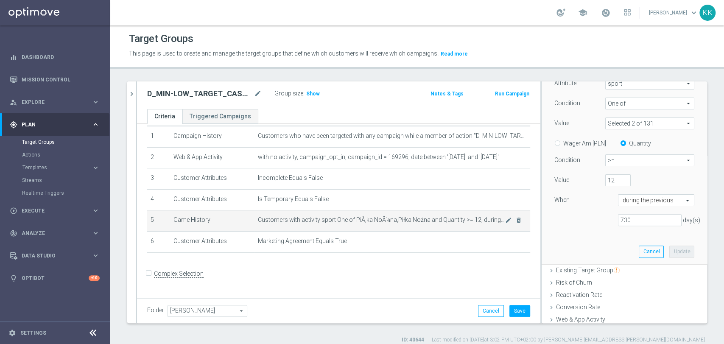
scroll to position [21, 0]
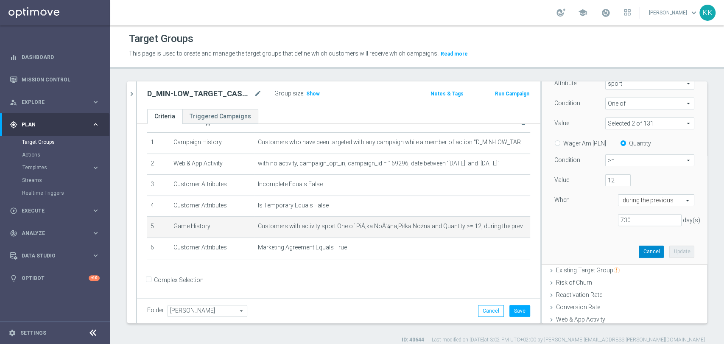
click at [638, 254] on button "Cancel" at bounding box center [650, 251] width 25 height 12
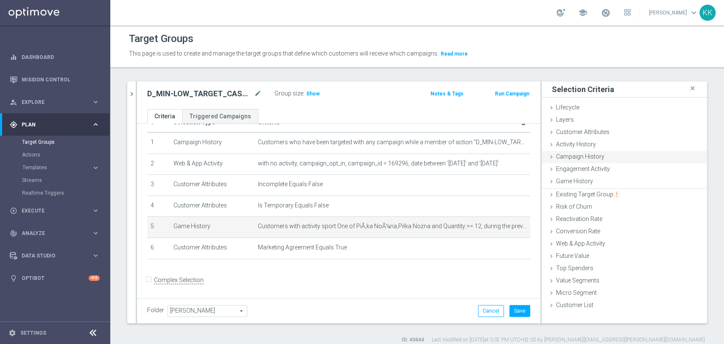
scroll to position [0, 0]
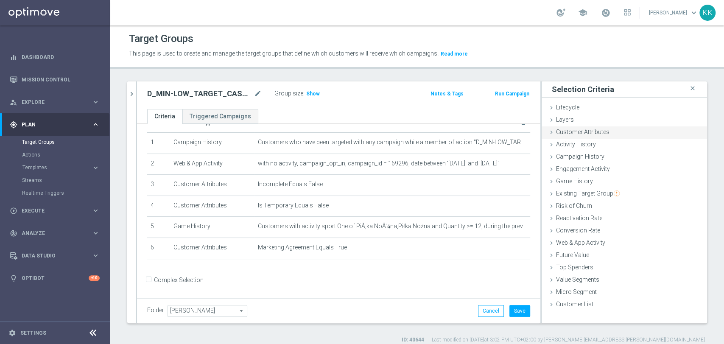
click at [596, 129] on span "Customer Attributes" at bounding box center [582, 131] width 53 height 7
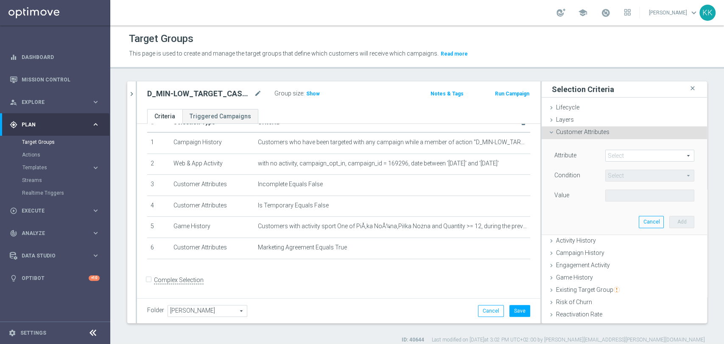
click at [626, 148] on div "Attribute Select arrow_drop_down search Condition Select arrow_drop_down search…" at bounding box center [624, 186] width 153 height 95
click at [630, 157] on span at bounding box center [649, 155] width 88 height 11
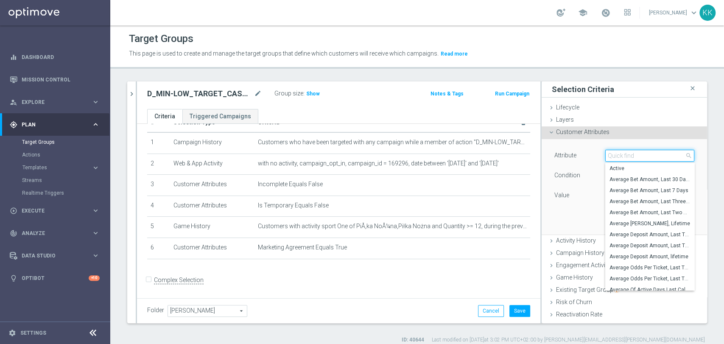
click at [630, 157] on input "search" at bounding box center [649, 156] width 89 height 12
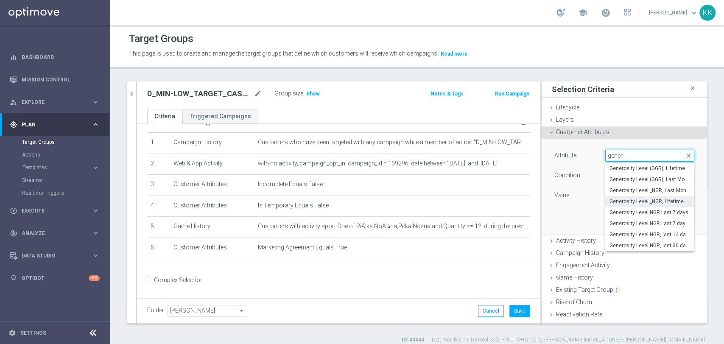
type input "gener"
click at [649, 198] on span "Generosity Level _NGR, Lifetime" at bounding box center [649, 201] width 81 height 7
type input "Generosity Level _NGR, Lifetime"
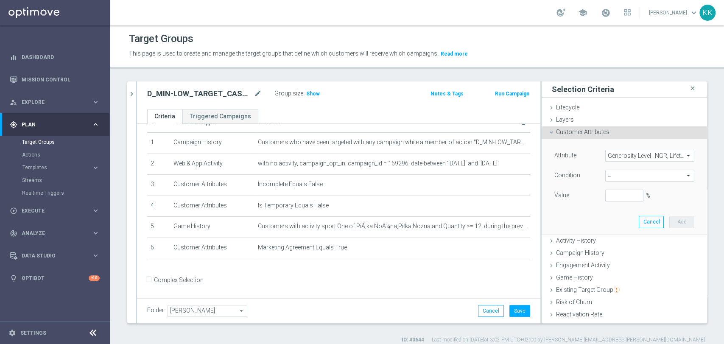
click at [605, 170] on span "=" at bounding box center [649, 175] width 88 height 11
click at [615, 252] on span "between" at bounding box center [649, 254] width 81 height 7
type input "between"
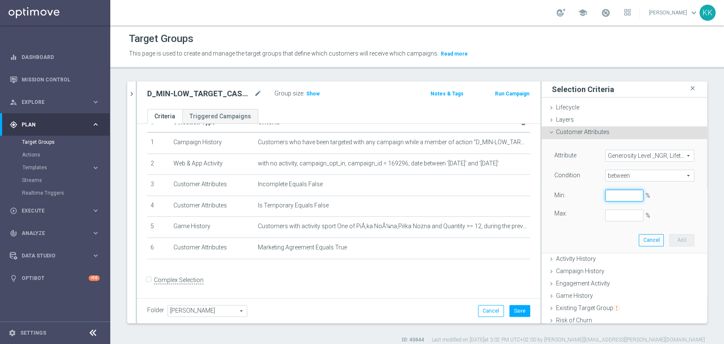
click at [607, 194] on input "%" at bounding box center [624, 195] width 38 height 12
type input "0"
type input "-1"
click at [626, 215] on input "-1" at bounding box center [624, 215] width 38 height 12
click at [669, 238] on button "Add" at bounding box center [681, 240] width 25 height 12
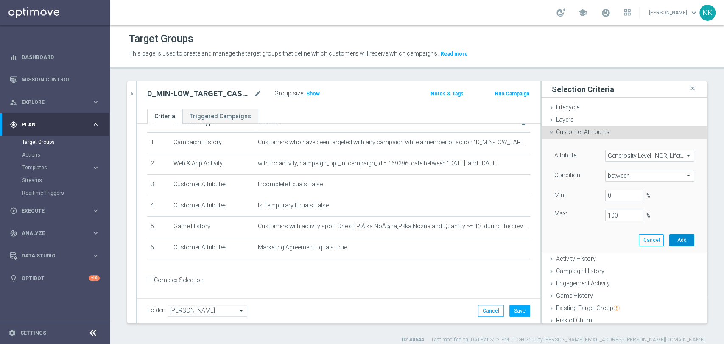
type input "1"
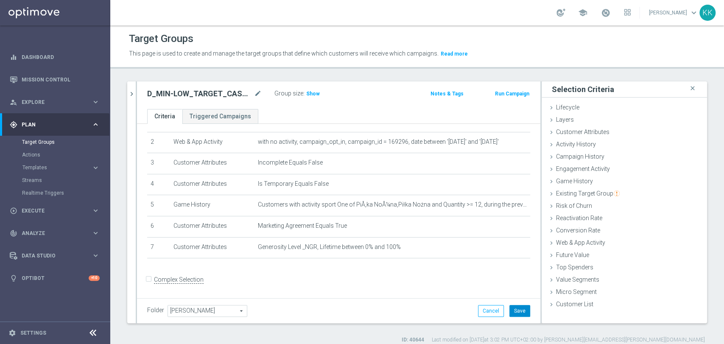
click at [514, 311] on button "Save" at bounding box center [519, 311] width 21 height 12
click at [309, 93] on span "Show" at bounding box center [313, 94] width 14 height 6
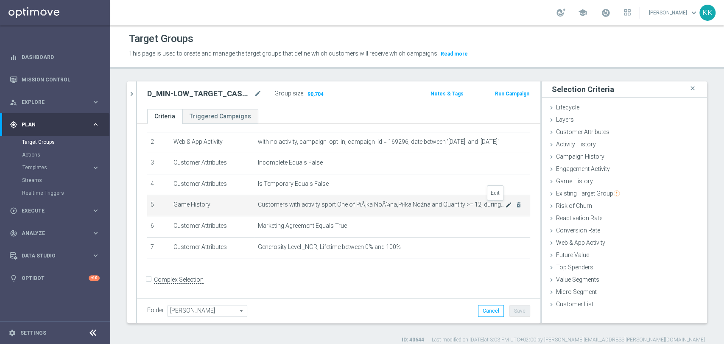
click at [505, 204] on icon "mode_edit" at bounding box center [508, 204] width 7 height 7
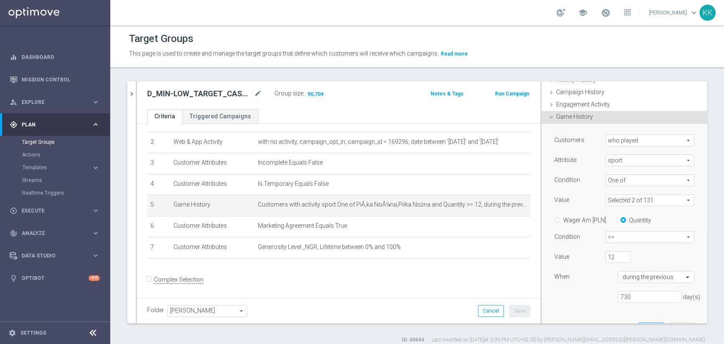
scroll to position [141, 0]
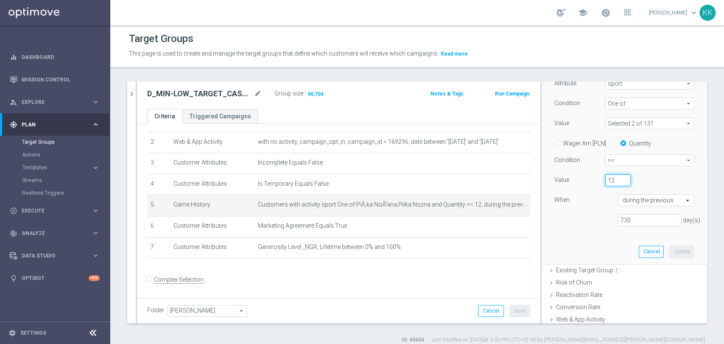
drag, startPoint x: 603, startPoint y: 179, endPoint x: 573, endPoint y: 181, distance: 29.7
click at [573, 181] on div "Value 12" at bounding box center [624, 181] width 153 height 14
type input "20"
click at [669, 251] on button "Update" at bounding box center [681, 251] width 25 height 12
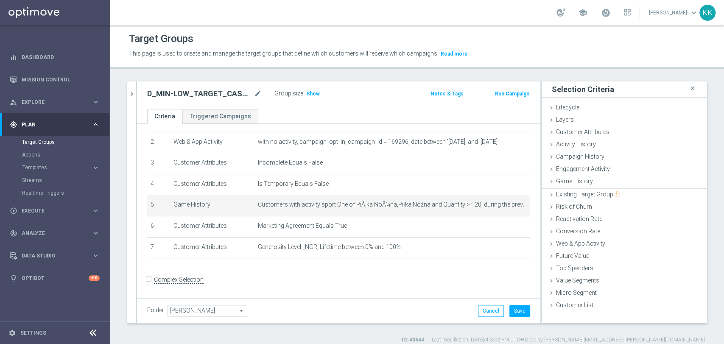
scroll to position [0, 0]
drag, startPoint x: 518, startPoint y: 313, endPoint x: 479, endPoint y: 293, distance: 44.2
click at [518, 313] on button "Save" at bounding box center [519, 311] width 21 height 12
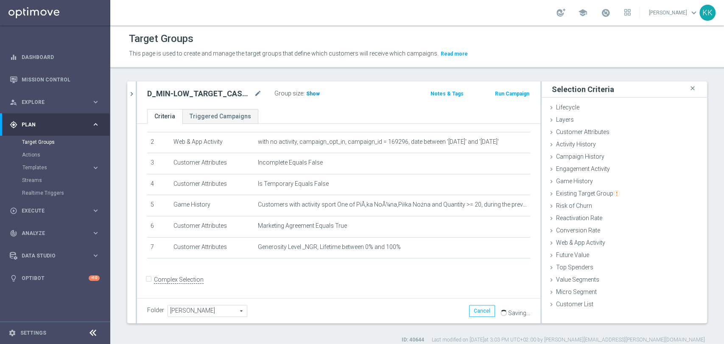
click at [315, 91] on span "Show" at bounding box center [313, 94] width 14 height 6
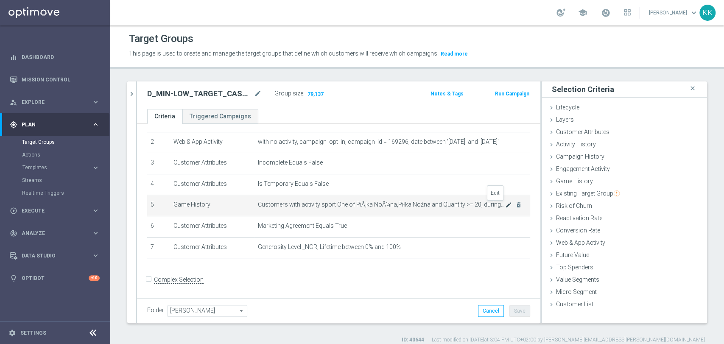
click at [505, 204] on icon "mode_edit" at bounding box center [508, 204] width 7 height 7
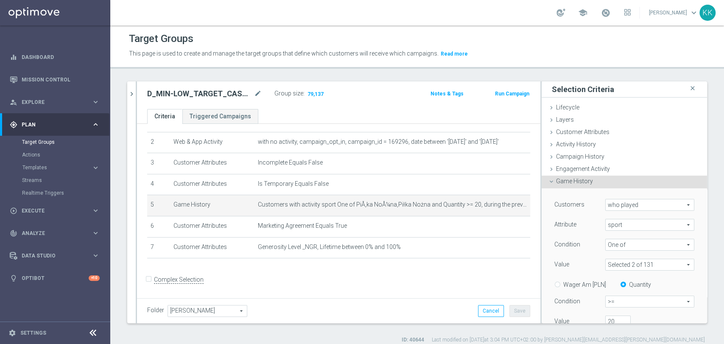
scroll to position [47, 0]
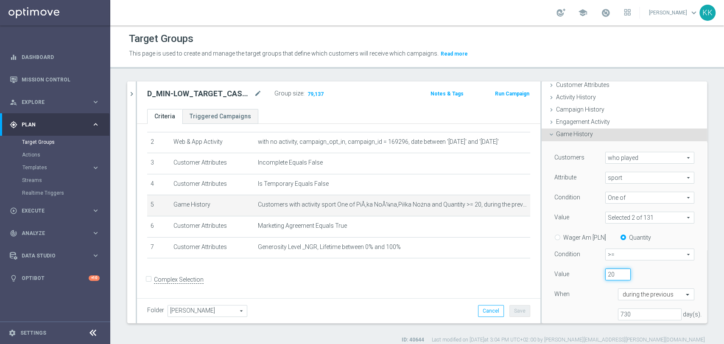
click at [607, 271] on input "20" at bounding box center [617, 274] width 25 height 12
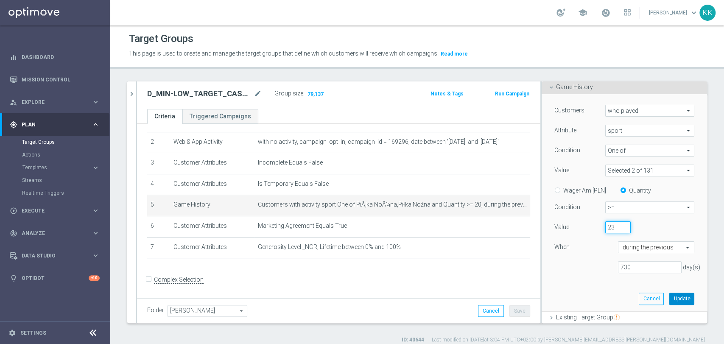
type input "23"
click at [669, 301] on button "Update" at bounding box center [681, 298] width 25 height 12
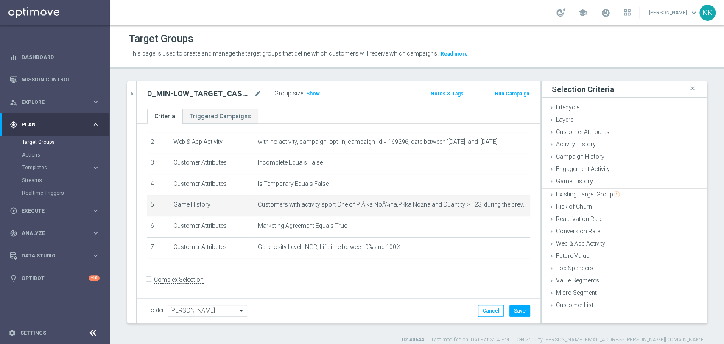
scroll to position [0, 0]
click at [518, 310] on button "Save" at bounding box center [519, 311] width 21 height 12
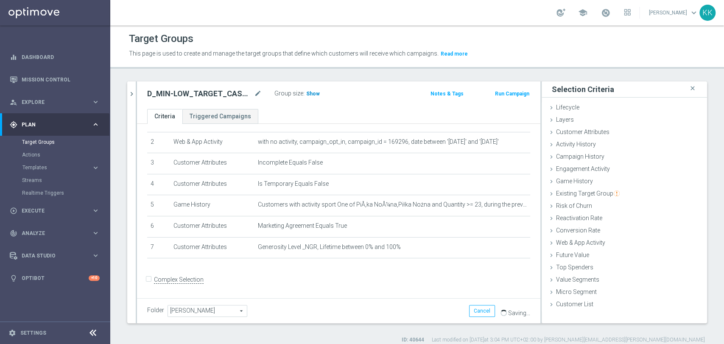
click at [307, 93] on span "Show" at bounding box center [313, 94] width 14 height 6
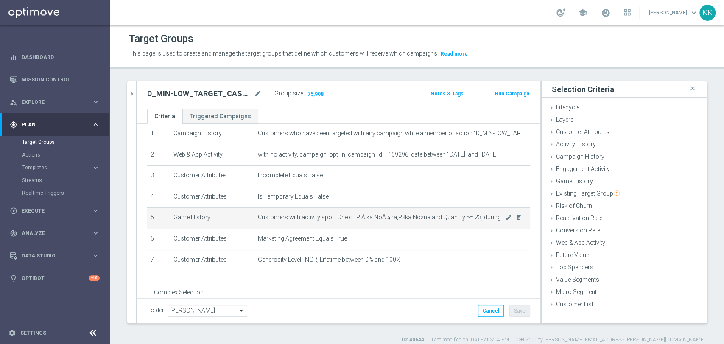
scroll to position [43, 0]
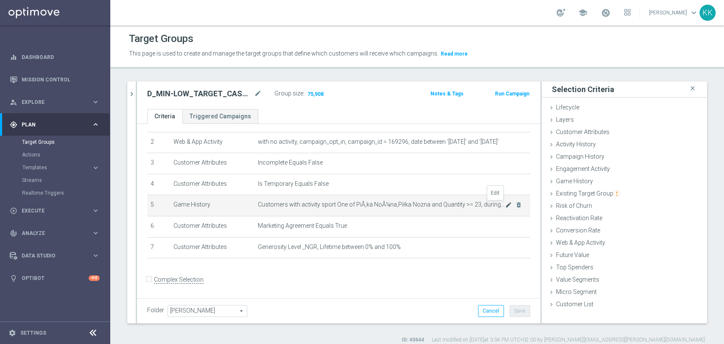
click at [505, 208] on icon "mode_edit" at bounding box center [508, 204] width 7 height 7
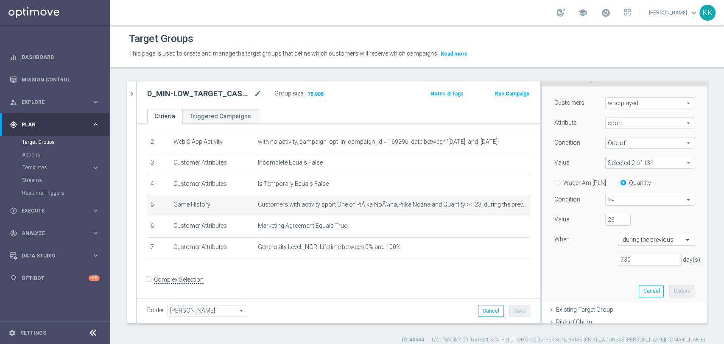
scroll to position [141, 0]
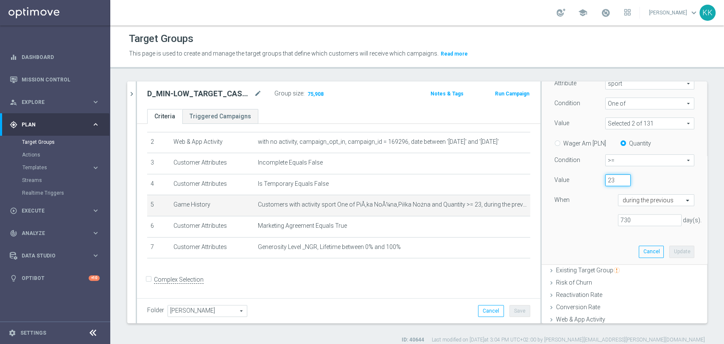
drag, startPoint x: 606, startPoint y: 178, endPoint x: 564, endPoint y: 180, distance: 42.4
click at [564, 180] on div "Value 23" at bounding box center [624, 181] width 153 height 14
type input "30"
click at [678, 251] on button "Update" at bounding box center [681, 251] width 25 height 12
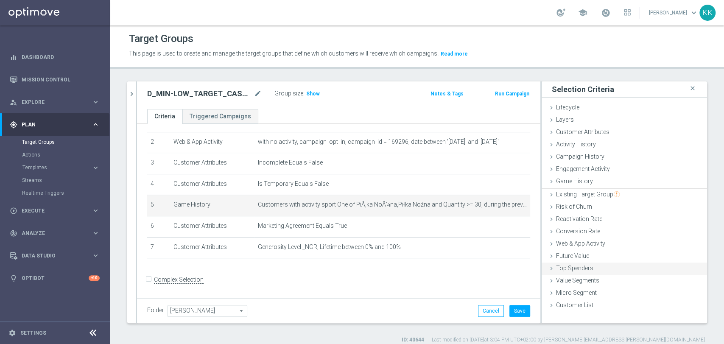
scroll to position [0, 0]
click at [510, 306] on button "Save" at bounding box center [519, 311] width 21 height 12
click at [316, 89] on h3 "Show" at bounding box center [312, 93] width 15 height 9
click at [505, 206] on icon "mode_edit" at bounding box center [508, 204] width 7 height 7
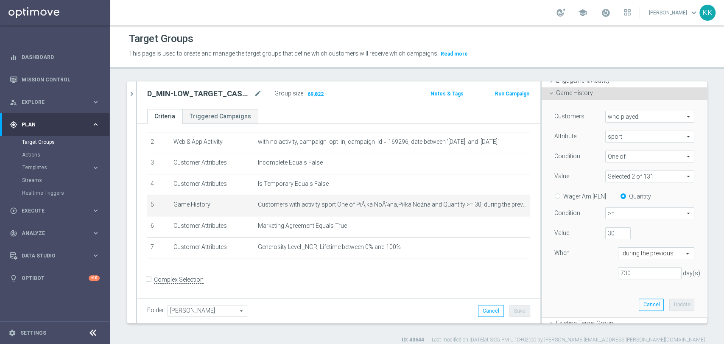
scroll to position [141, 0]
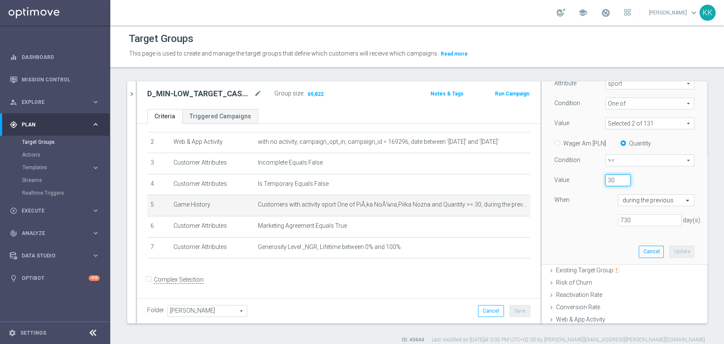
click at [606, 179] on input "30" at bounding box center [617, 180] width 25 height 12
type input "36"
click at [669, 254] on button "Update" at bounding box center [681, 251] width 25 height 12
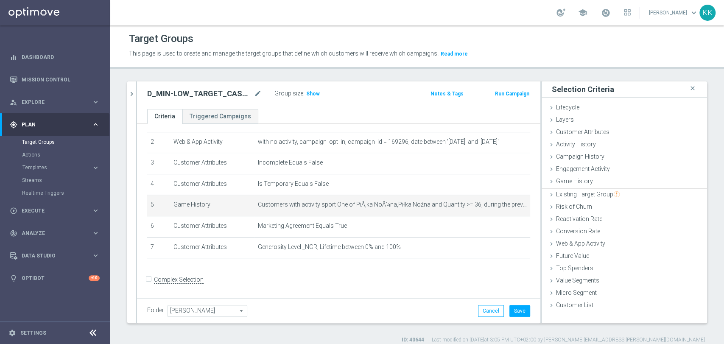
scroll to position [0, 0]
click at [515, 312] on button "Save" at bounding box center [519, 311] width 21 height 12
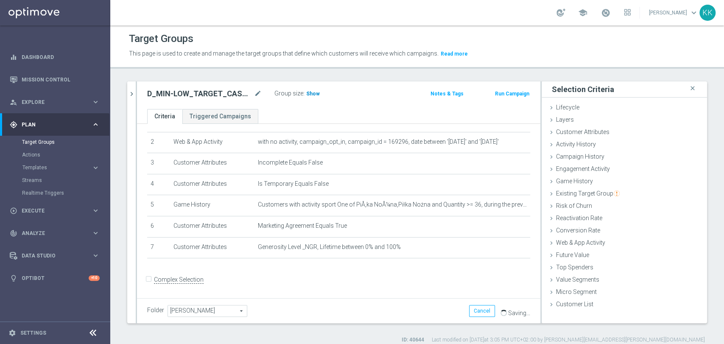
click at [308, 92] on span "Show" at bounding box center [313, 94] width 14 height 6
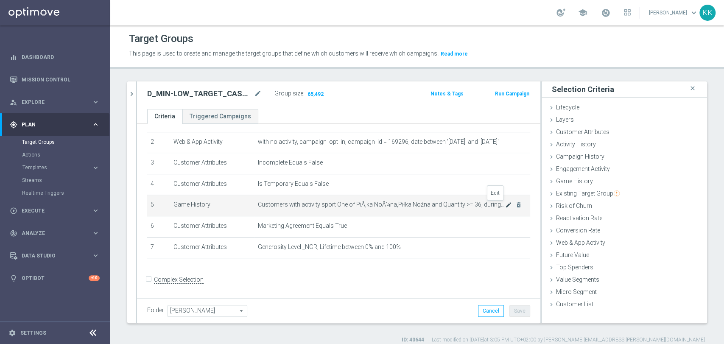
click at [505, 206] on icon "mode_edit" at bounding box center [508, 204] width 7 height 7
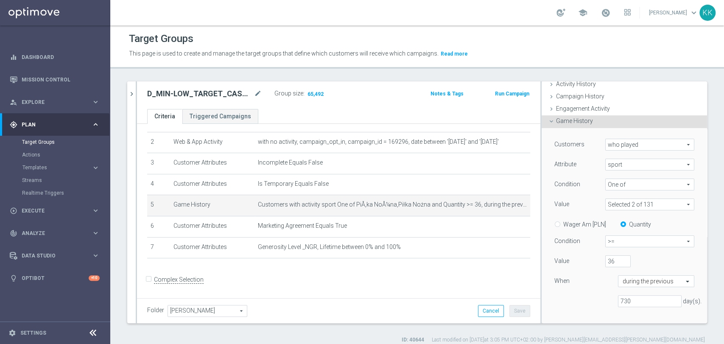
scroll to position [94, 0]
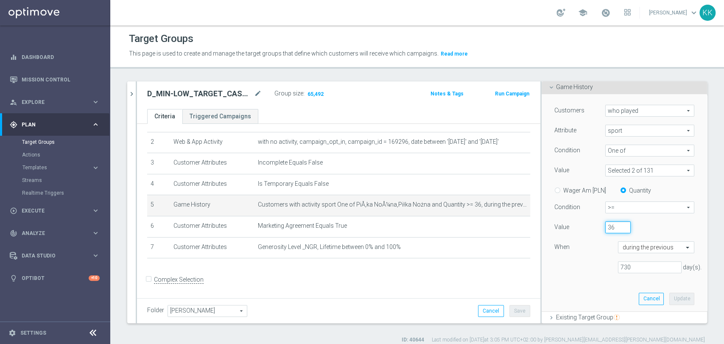
click at [587, 226] on div "Value 36" at bounding box center [624, 228] width 153 height 14
type input "48"
click at [669, 298] on button "Update" at bounding box center [681, 298] width 25 height 12
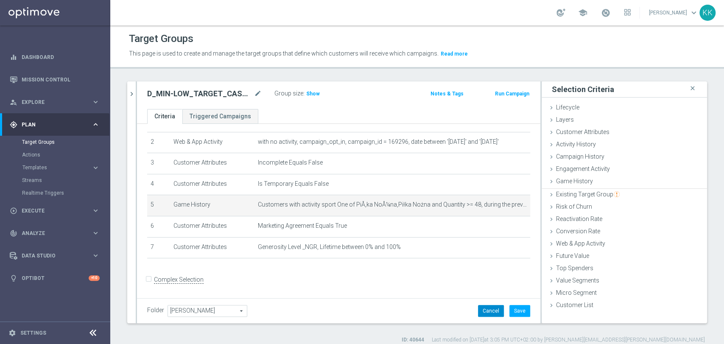
scroll to position [0, 0]
click at [509, 311] on button "Save" at bounding box center [519, 311] width 21 height 12
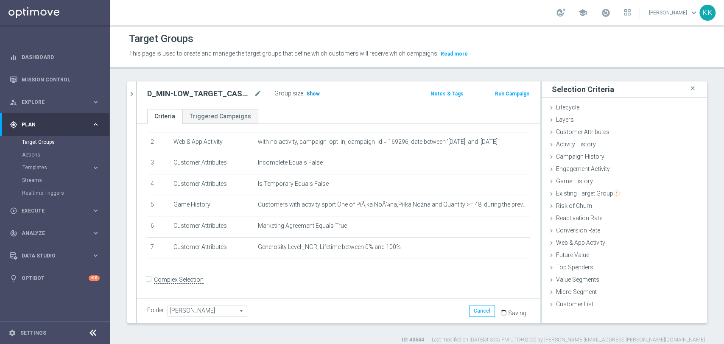
click at [313, 97] on h3 "Show" at bounding box center [312, 93] width 15 height 9
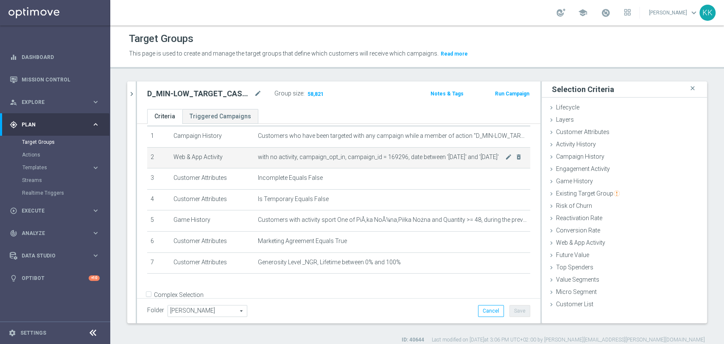
scroll to position [43, 0]
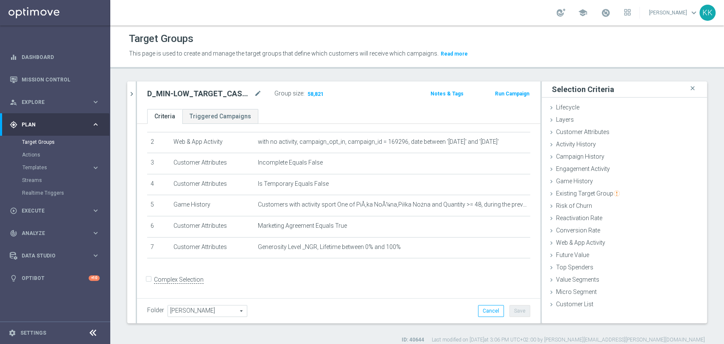
click at [137, 94] on div "D_MIN-LOW_TARGET_CASHBACK_50% do 50 PLNX6_EPLW_190825_SMS mode_edit Group size …" at bounding box center [338, 95] width 403 height 28
click at [132, 95] on icon "chevron_right" at bounding box center [132, 94] width 8 height 8
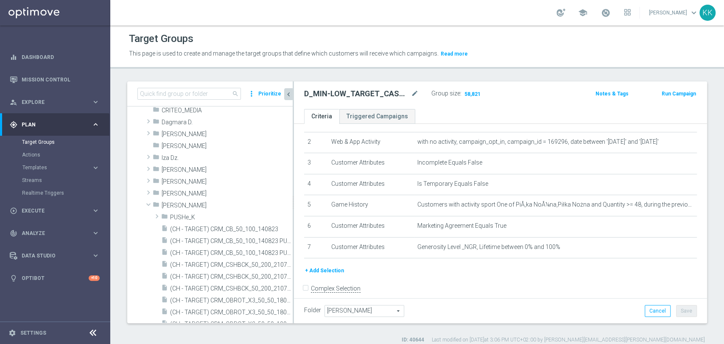
scroll to position [82, 0]
click at [348, 92] on h2 "D_MIN-LOW_TARGET_CASHBACK_50% do 50 PLNX6_EPLW_190825_SMS" at bounding box center [356, 94] width 105 height 10
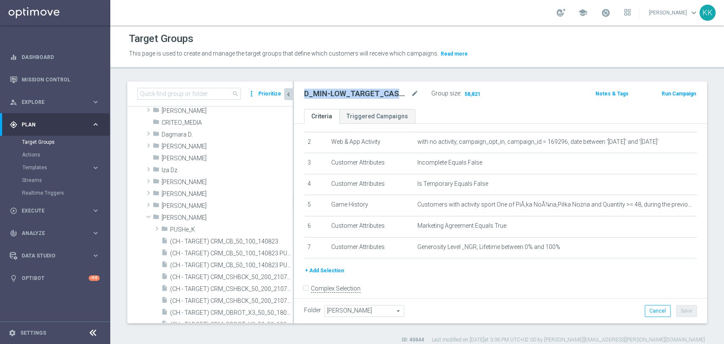
click at [348, 92] on h2 "D_MIN-LOW_TARGET_CASHBACK_50% do 50 PLNX6_EPLW_190825_SMS" at bounding box center [356, 94] width 105 height 10
copy div "D_MIN-LOW_TARGET_CASHBACK_50% do 50 PLNX6_EPLW_190825_SMS"
click at [197, 93] on input at bounding box center [188, 94] width 103 height 12
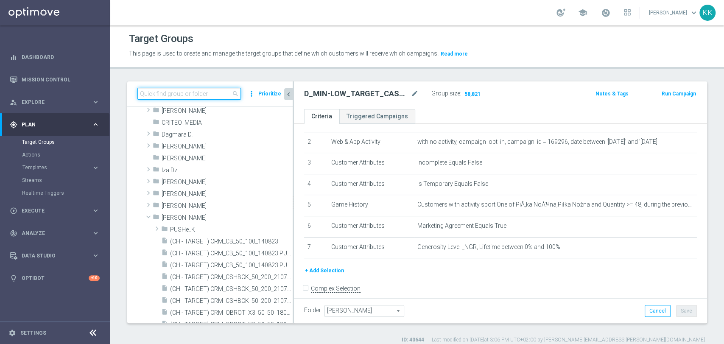
paste input "D_MIN-LOW_TARGET_CASHBACK_50% do 50 PLNX6_EPLW_190825_SMS"
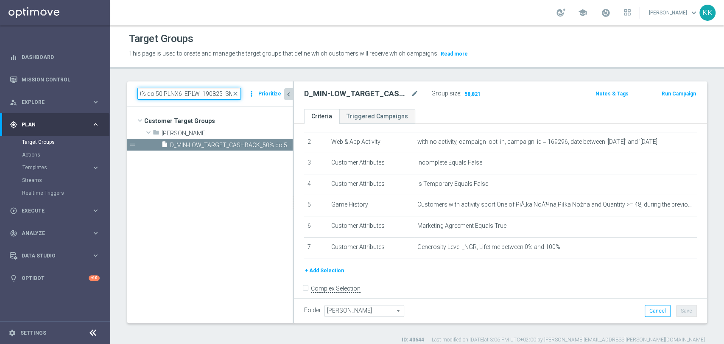
scroll to position [0, 0]
type input "D_MIN-LOW_TARGET_CASHBACK_50% do 50 PLNX6_EPLW_190825_SMS"
click at [196, 142] on span "D_MIN-LOW_TARGET_CASHBACK_50% do 50 PLNX6_EPLW_190825_SMS" at bounding box center [221, 145] width 103 height 7
click at [278, 145] on icon "content_copy" at bounding box center [277, 145] width 7 height 7
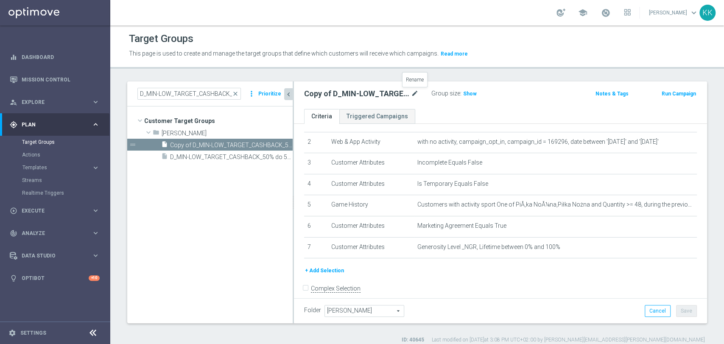
click at [412, 90] on icon "mode_edit" at bounding box center [415, 94] width 8 height 10
click at [207, 90] on input "D_MIN-LOW_TARGET_CASHBACK_50% do 50 PLNX6_EPLW_190825_SMS" at bounding box center [188, 94] width 103 height 12
click at [415, 95] on icon "mode_edit" at bounding box center [415, 94] width 8 height 10
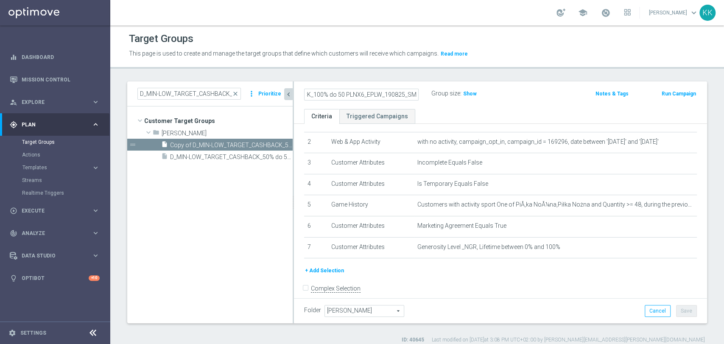
type input "D_MED-HIGH_TARGET_CASHBACK_100% do 50 PLNX6_EPLW_190825_SMS"
click at [515, 71] on div "Target Groups This page is used to create and manage the target groups that def…" at bounding box center [416, 184] width 613 height 318
click at [676, 312] on button "Save" at bounding box center [686, 311] width 21 height 12
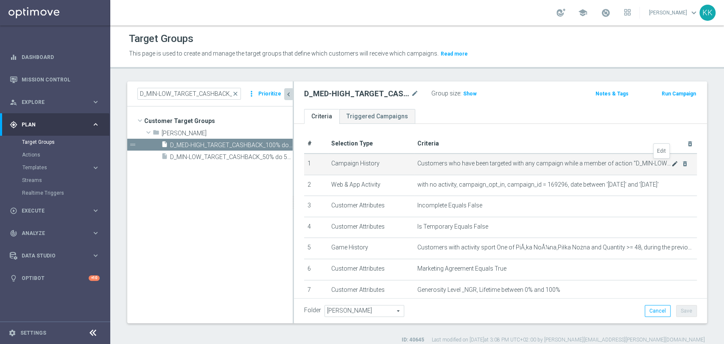
click at [671, 163] on icon "mode_edit" at bounding box center [674, 163] width 7 height 7
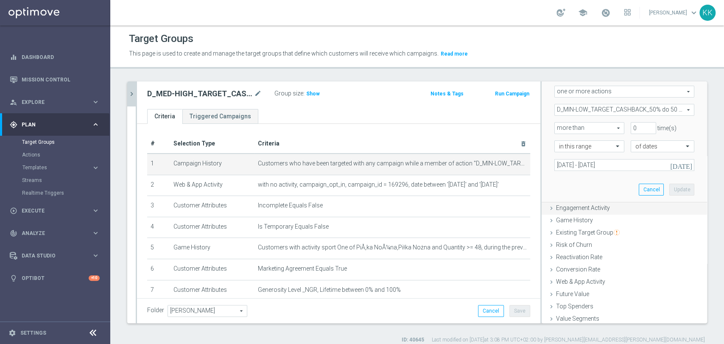
scroll to position [94, 0]
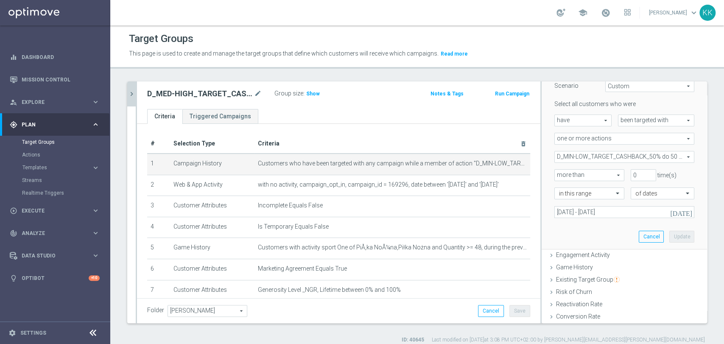
click at [586, 155] on span "D_MIN-LOW_TARGET_CASHBACK_50% do 50 PLNX6_EPLW_190825" at bounding box center [623, 156] width 139 height 11
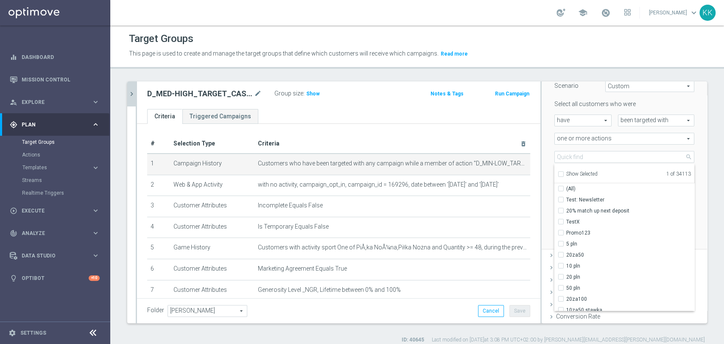
click at [557, 170] on div "Show Selected" at bounding box center [577, 173] width 40 height 11
click at [557, 177] on input "Show Selected" at bounding box center [560, 176] width 6 height 6
checkbox input "true"
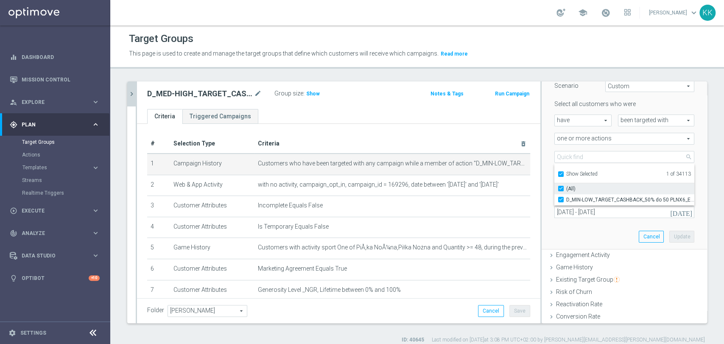
click at [560, 189] on input "(All)" at bounding box center [563, 189] width 6 height 6
checkbox input "false"
type input "Select Action"
checkbox input "false"
click at [557, 168] on div "Show Selected" at bounding box center [577, 173] width 40 height 11
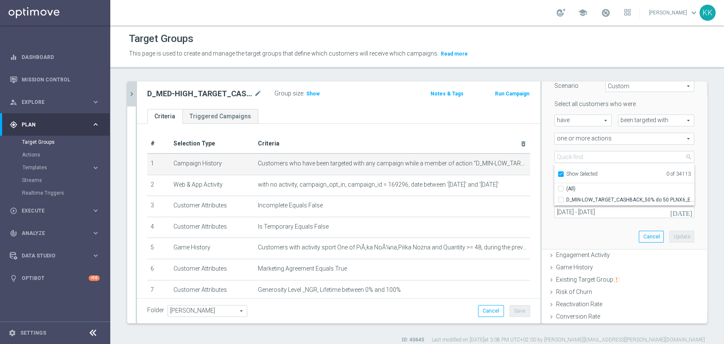
click at [566, 174] on label "Show Selected" at bounding box center [581, 175] width 31 height 8
click at [557, 174] on input "Show Selected" at bounding box center [560, 176] width 6 height 6
checkbox input "false"
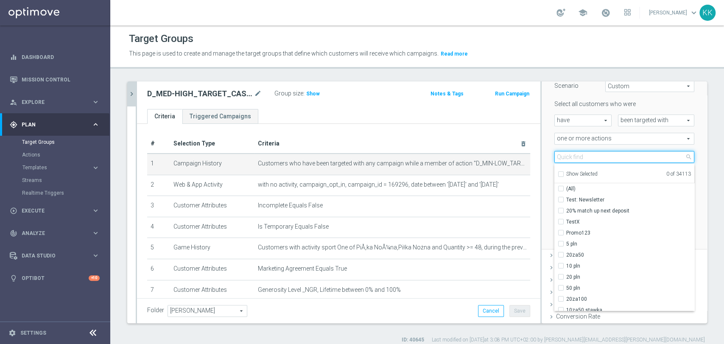
click at [556, 161] on input "search" at bounding box center [624, 157] width 140 height 12
paste input "D_MED-HIGH_TARGET_CASHBACK_100% do 50 PLNX6_EPLW_190825_SMS"
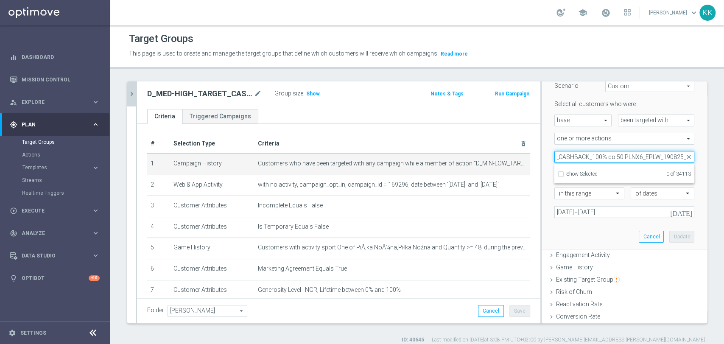
scroll to position [0, 61]
type input "D_MED-HIGH_TARGET_CASHBACK_100% do 50 PLNX6_EPLW_190825"
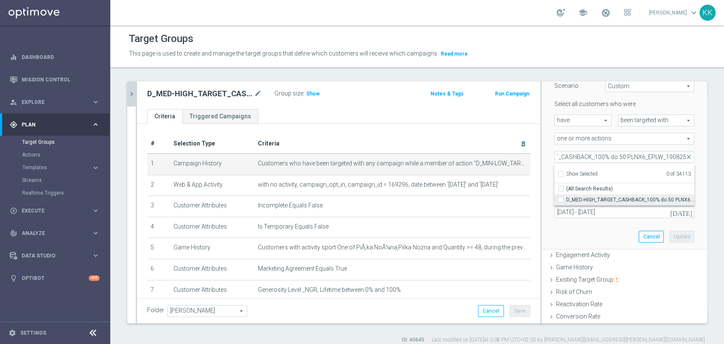
click at [560, 197] on input "D_MED-HIGH_TARGET_CASHBACK_100% do 50 PLNX6_EPLW_190825" at bounding box center [563, 200] width 6 height 6
checkbox input "true"
type input "D_MED-HIGH_TARGET_CASHBACK_100% do 50 PLNX6_EPLW_190825"
checkbox input "true"
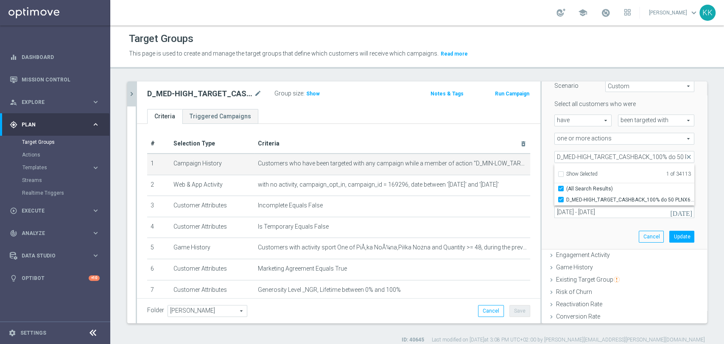
click at [541, 183] on div "Scenario Custom Custom arrow_drop_down search Select all customers who were hav…" at bounding box center [623, 160] width 165 height 180
click at [669, 231] on button "Update" at bounding box center [681, 237] width 25 height 12
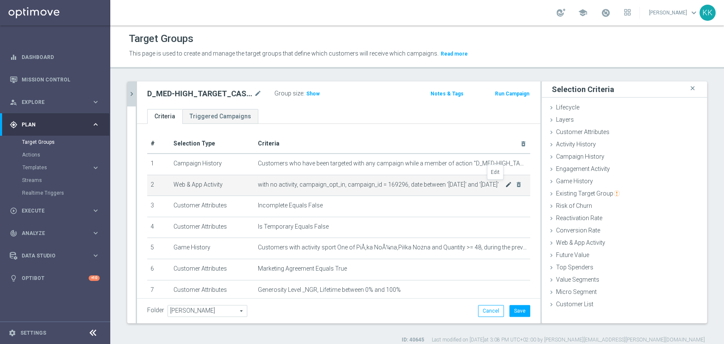
click at [505, 183] on icon "mode_edit" at bounding box center [508, 184] width 7 height 7
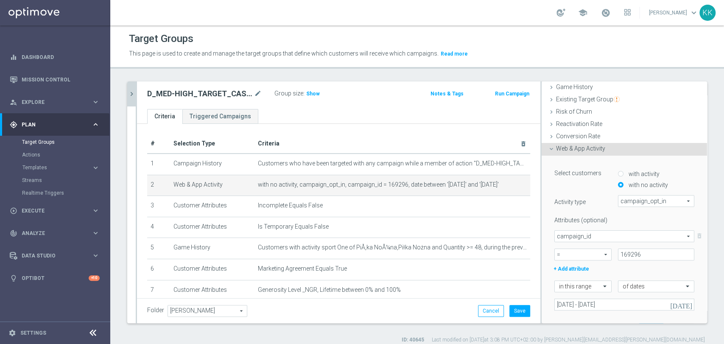
scroll to position [141, 0]
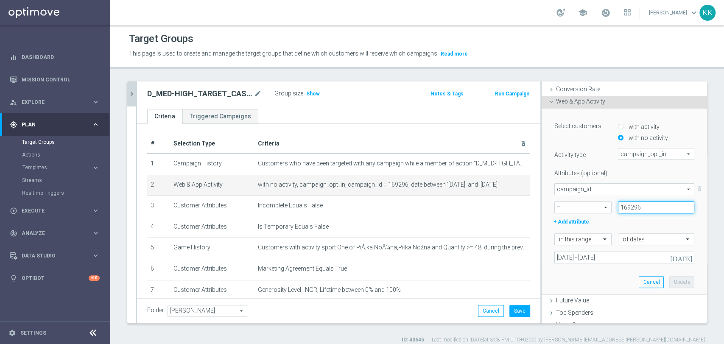
click at [640, 209] on input "169296" at bounding box center [656, 207] width 76 height 12
type input "169297"
click at [669, 282] on button "Update" at bounding box center [681, 282] width 25 height 12
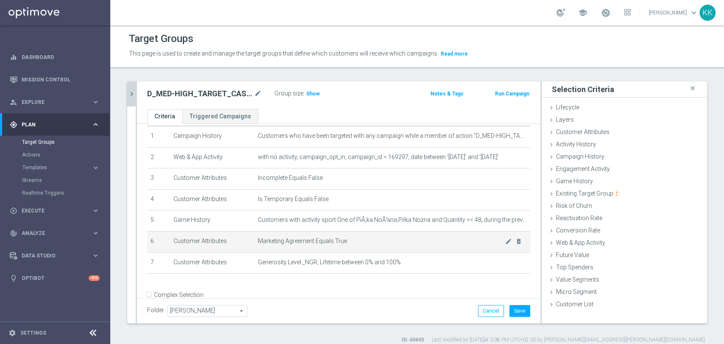
scroll to position [43, 0]
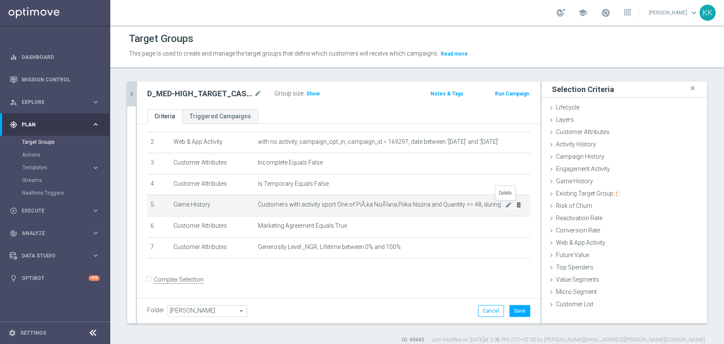
click at [515, 206] on icon "delete_forever" at bounding box center [518, 204] width 7 height 7
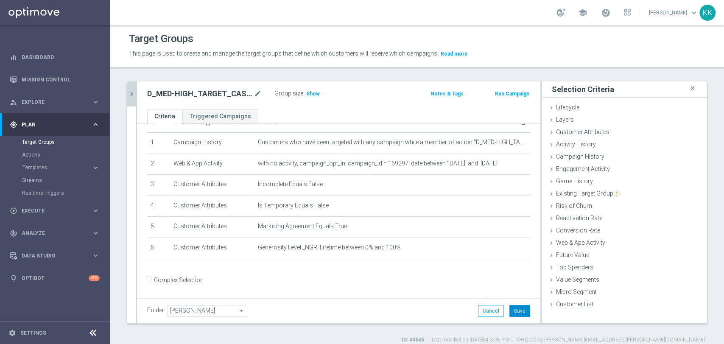
click at [522, 311] on button "Save" at bounding box center [519, 311] width 21 height 12
click at [315, 95] on span "Show" at bounding box center [313, 94] width 14 height 6
